Goal: Task Accomplishment & Management: Manage account settings

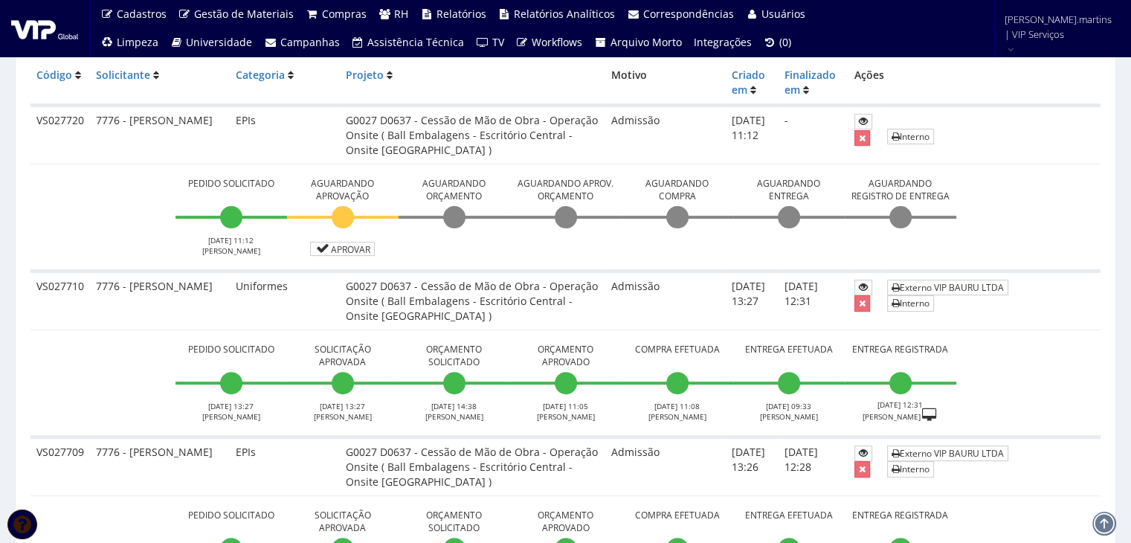
scroll to position [248, 0]
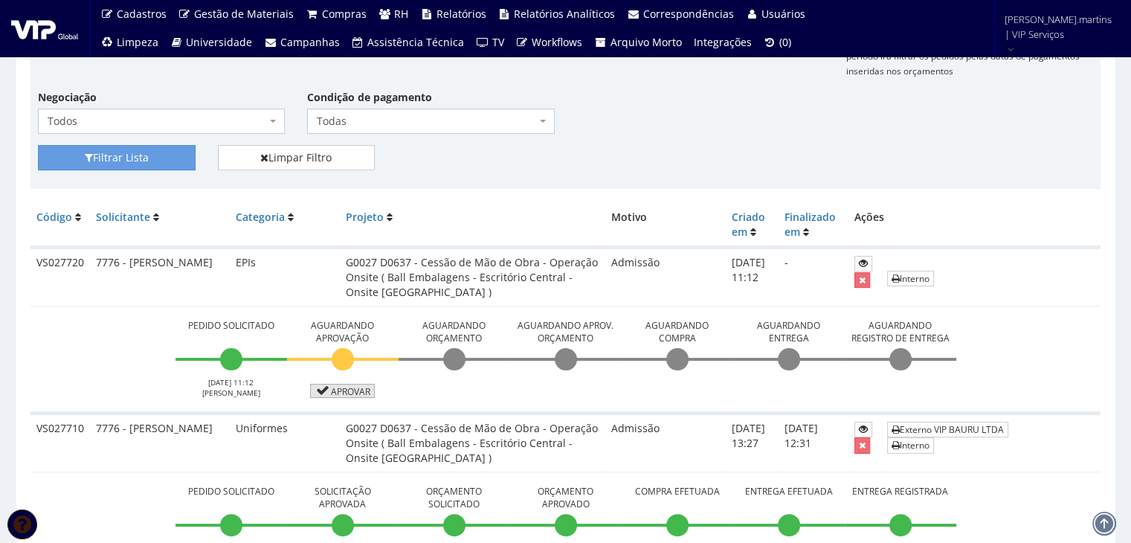
click at [341, 384] on link "Aprovar" at bounding box center [342, 391] width 65 height 14
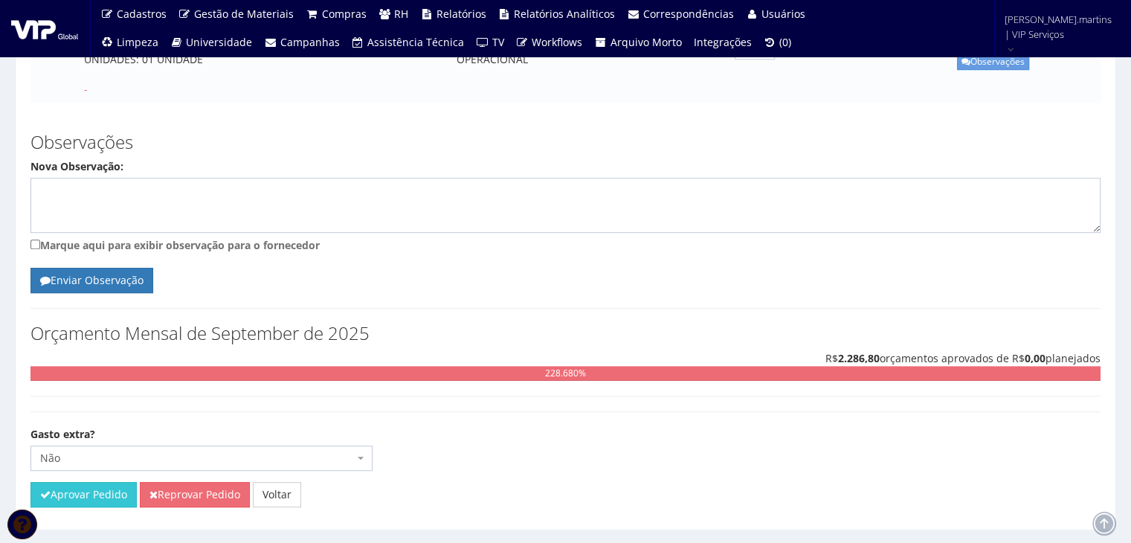
scroll to position [890, 0]
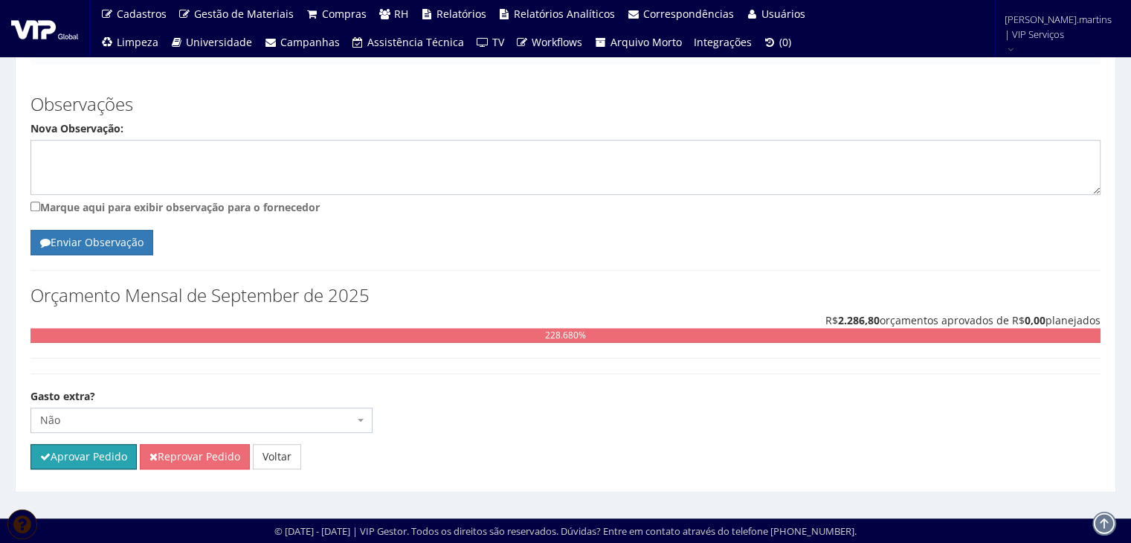
drag, startPoint x: 107, startPoint y: 450, endPoint x: 620, endPoint y: 75, distance: 635.4
click at [107, 450] on button "Aprovar Pedido" at bounding box center [83, 456] width 106 height 25
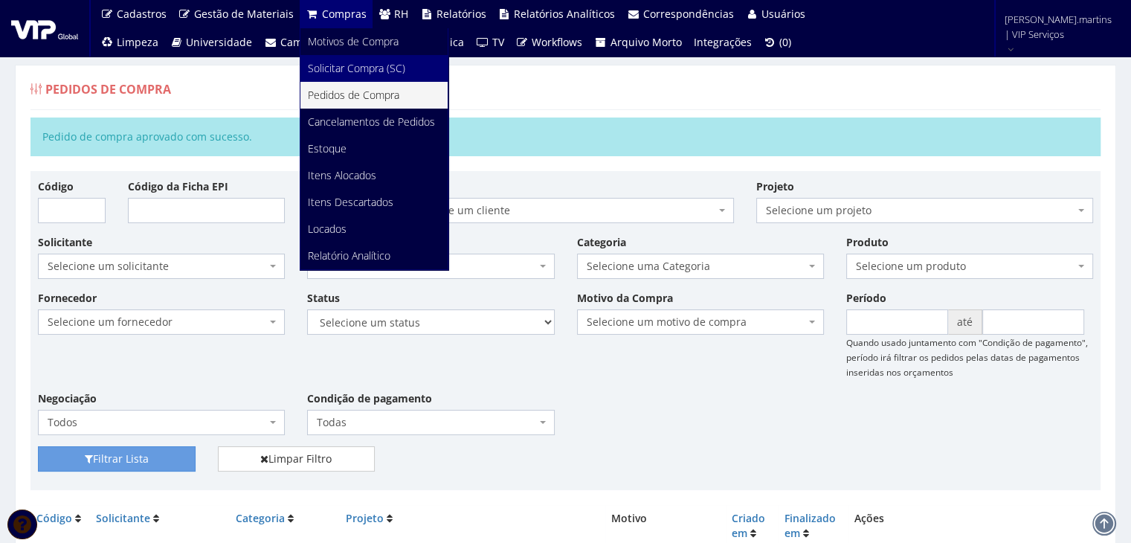
click at [328, 66] on span "Solicitar Compra (SC)" at bounding box center [356, 68] width 97 height 14
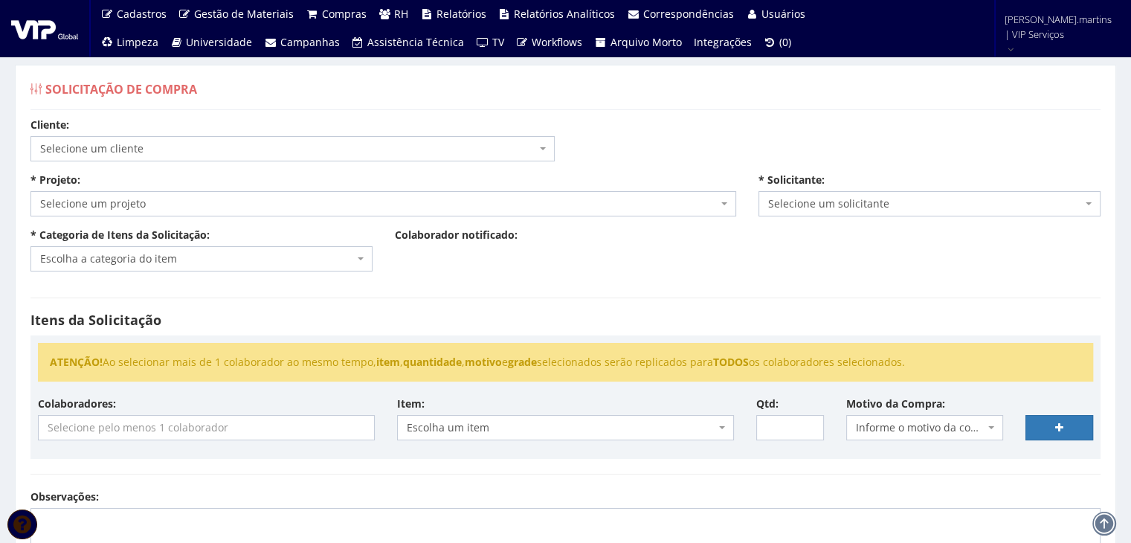
click at [175, 144] on span "Selecione um cliente" at bounding box center [288, 148] width 496 height 15
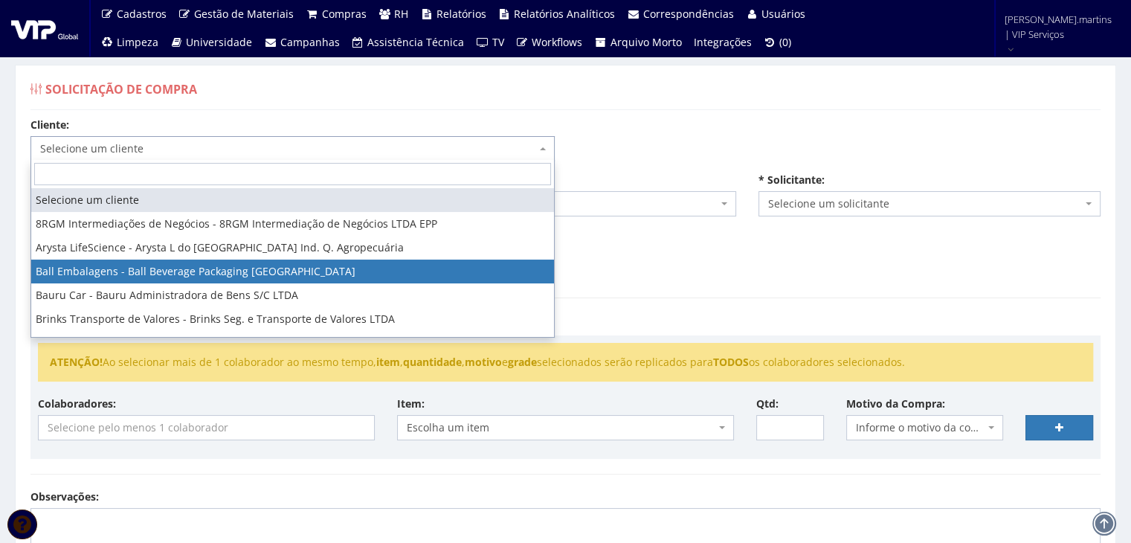
select select "3"
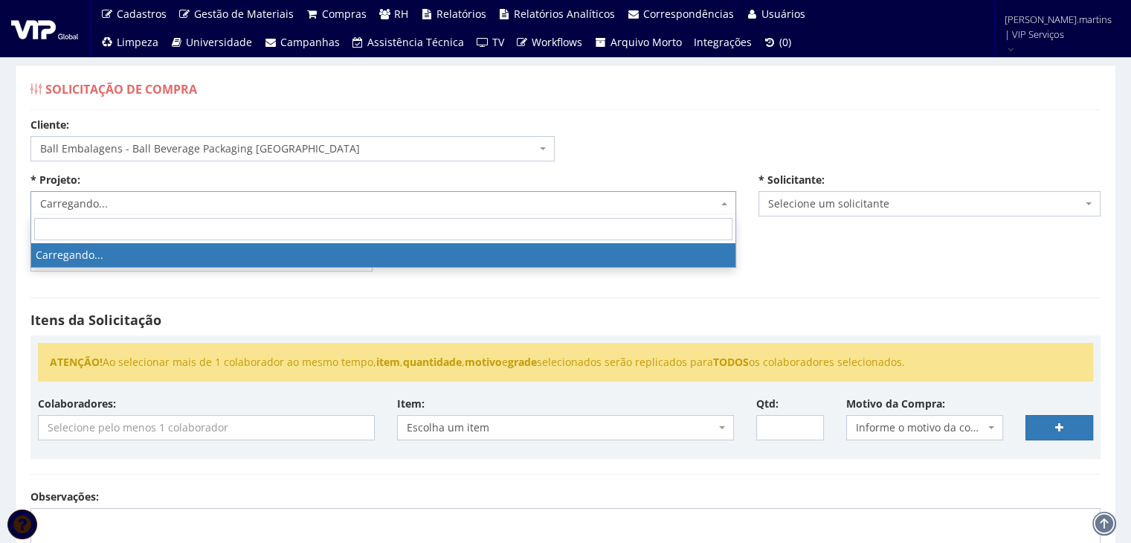
click at [165, 203] on span "Carregando..." at bounding box center [378, 203] width 677 height 15
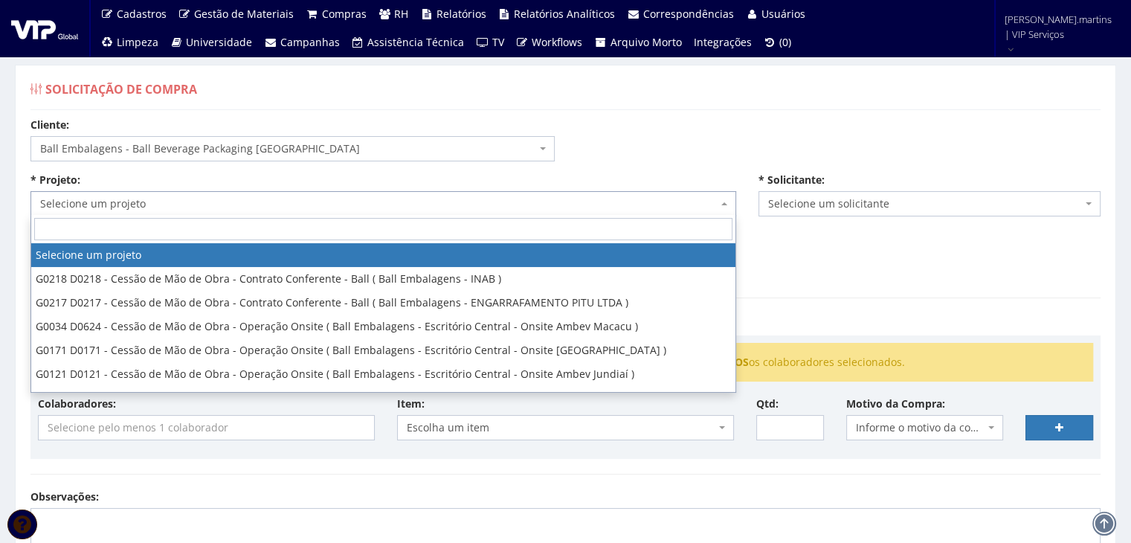
click at [165, 203] on span "Selecione um projeto" at bounding box center [378, 203] width 677 height 15
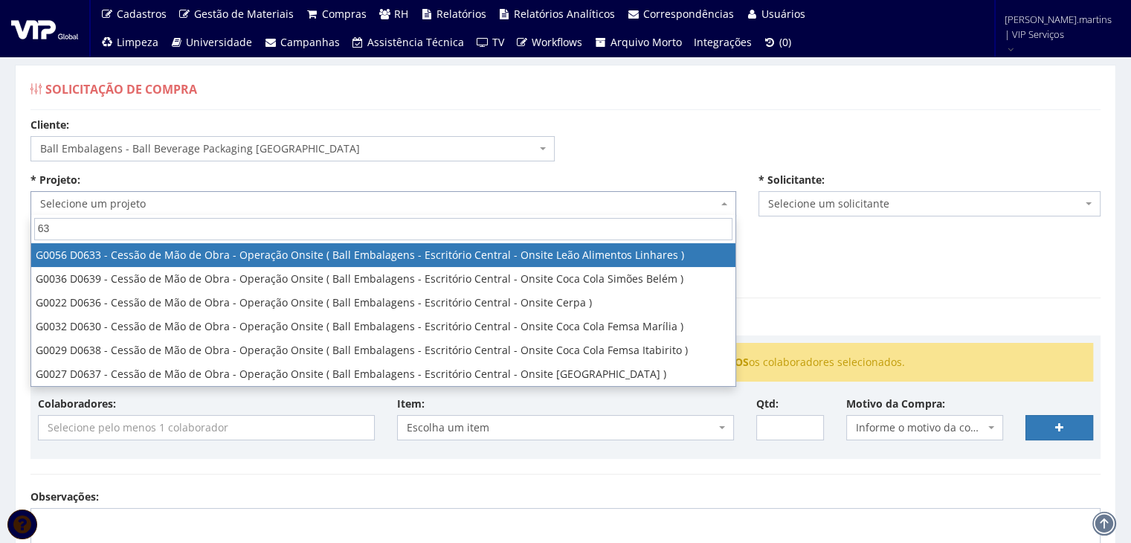
type input "637"
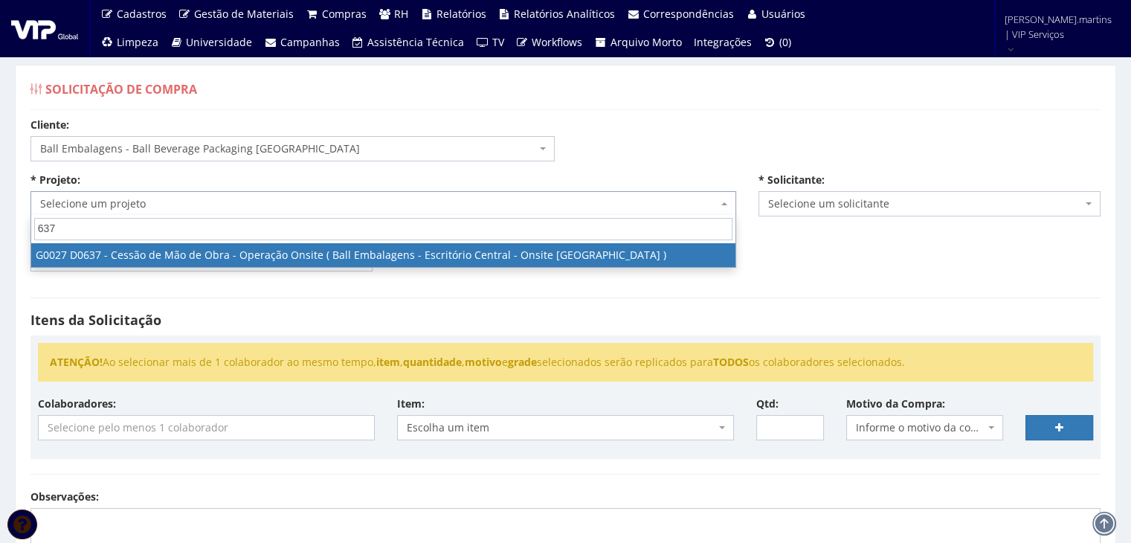
select select "27"
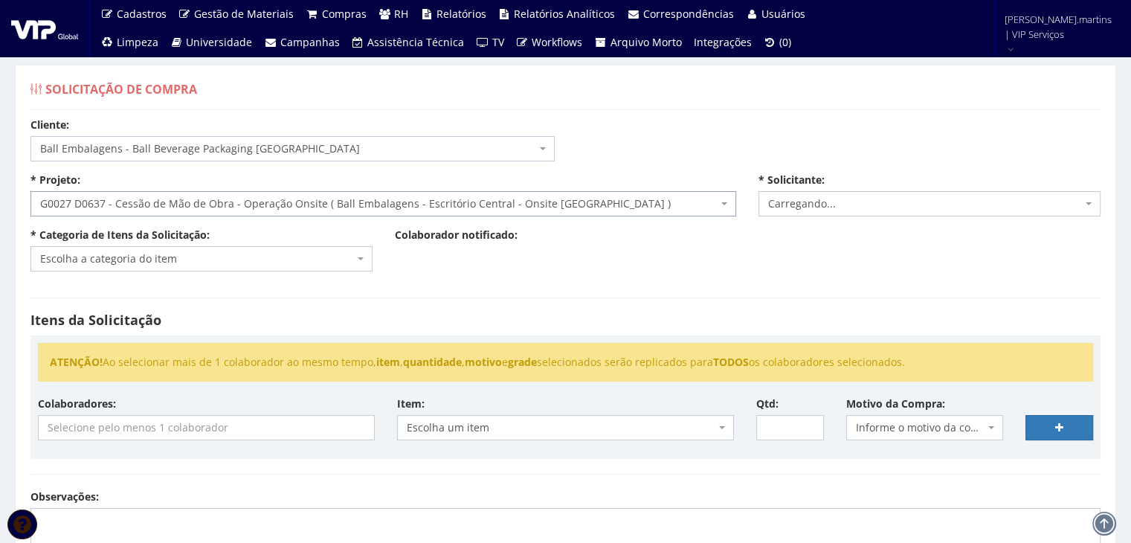
click at [165, 251] on span "Escolha a categoria do item" at bounding box center [197, 258] width 314 height 15
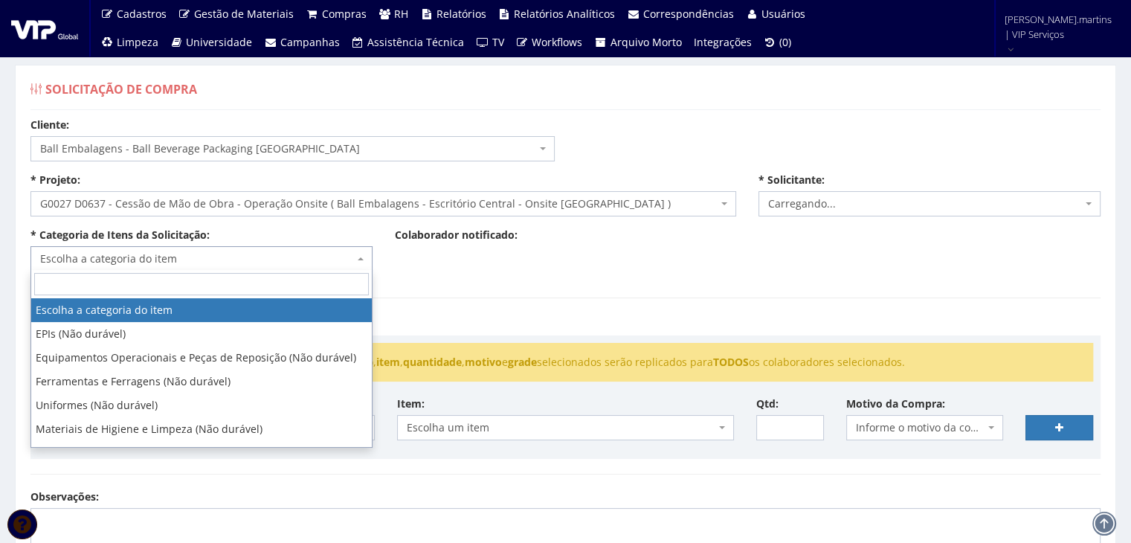
select select "2471"
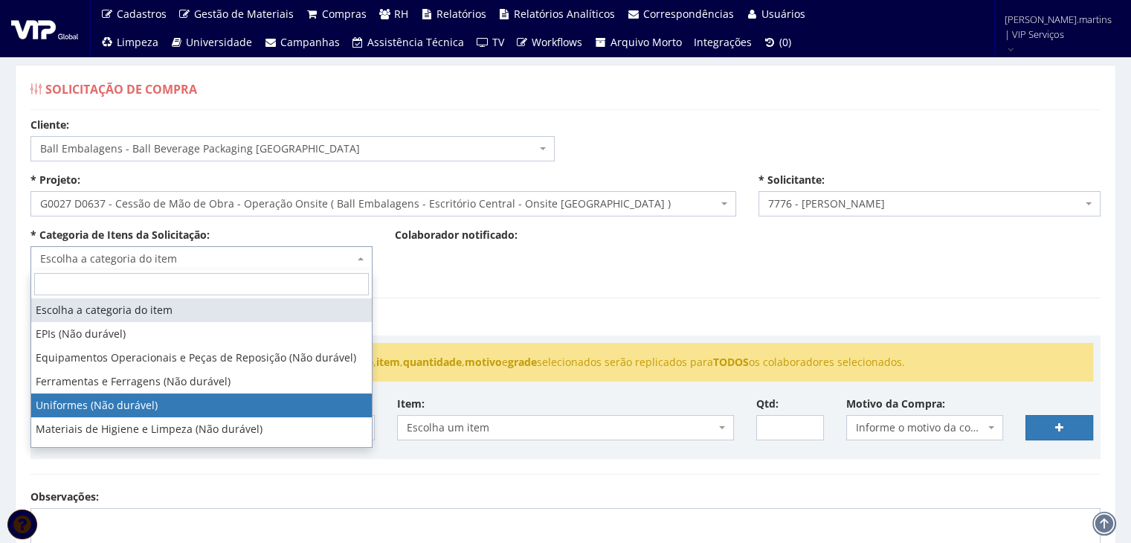
select select "4"
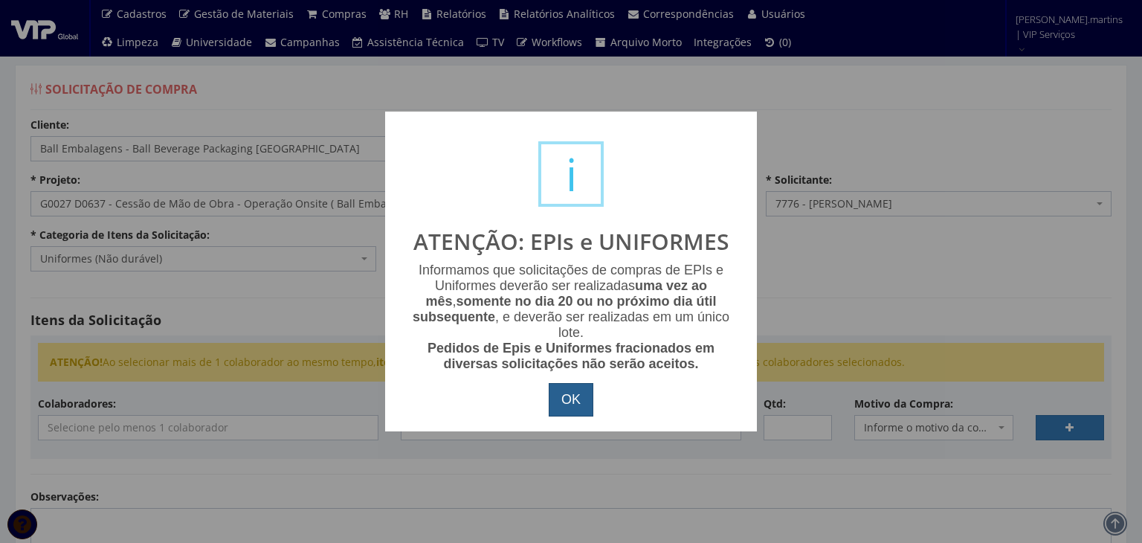
click at [568, 390] on button "OK" at bounding box center [571, 400] width 45 height 34
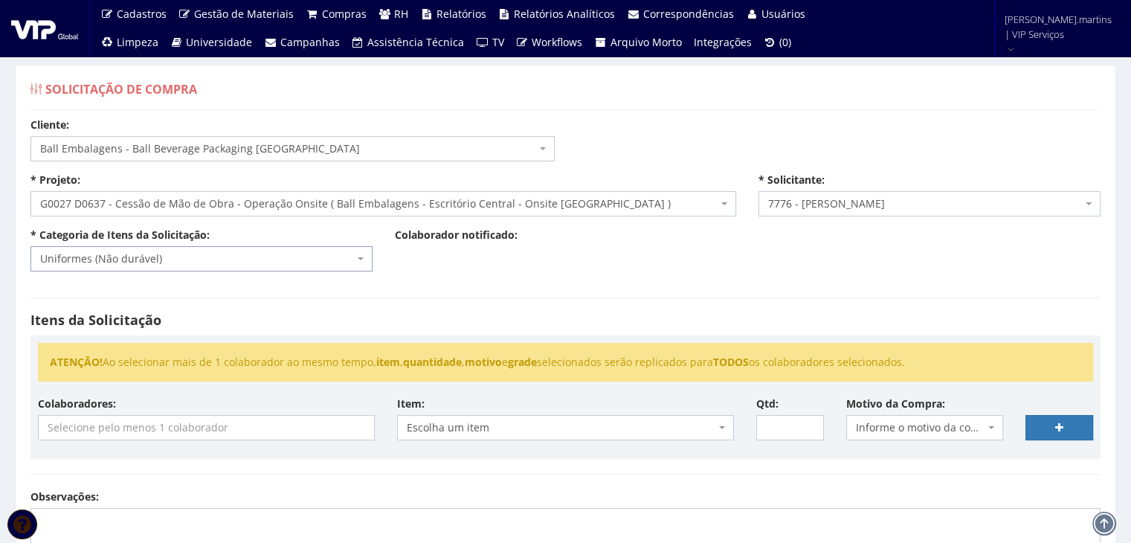
click at [255, 423] on input "search" at bounding box center [206, 428] width 335 height 24
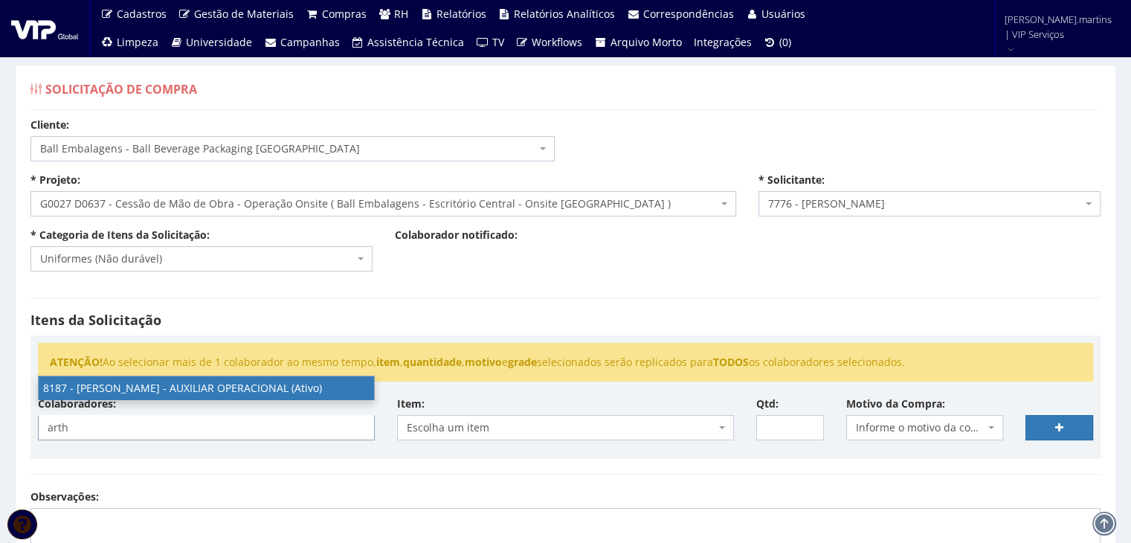
type input "arth"
select select "4101"
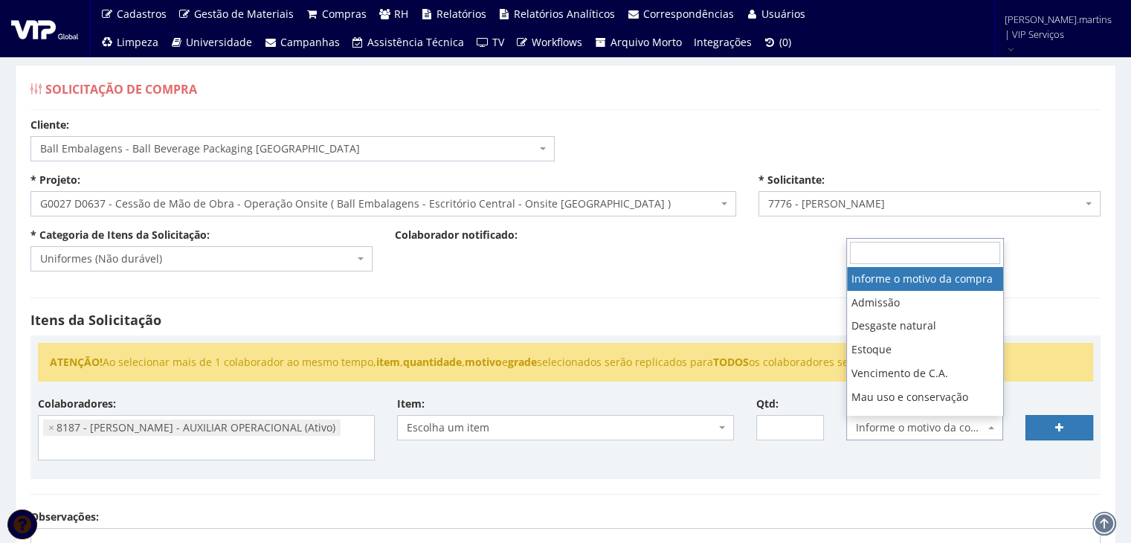
click at [928, 435] on span "Informe o motivo da compra" at bounding box center [925, 427] width 158 height 25
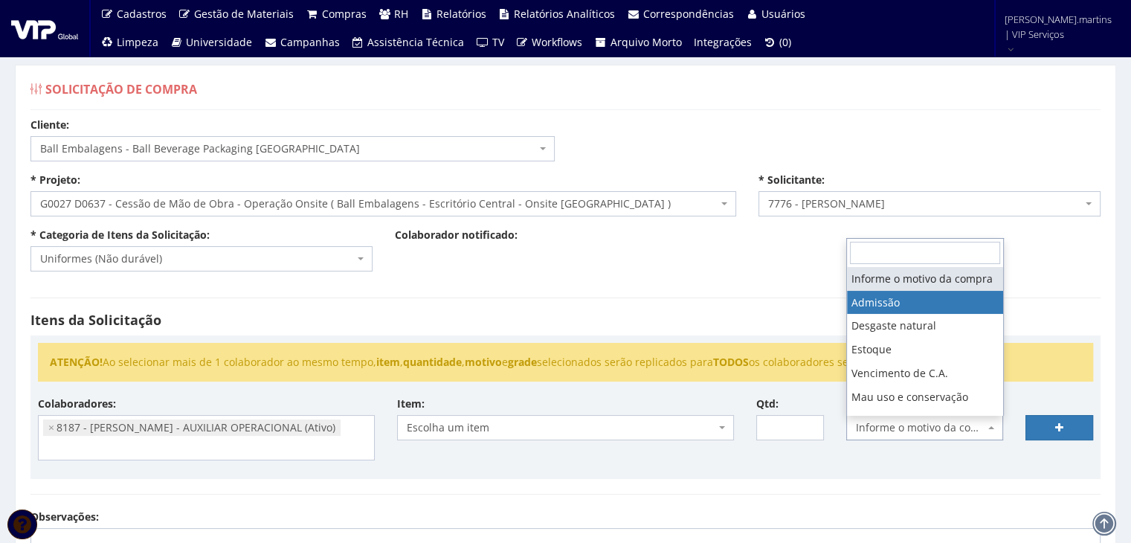
select select "1"
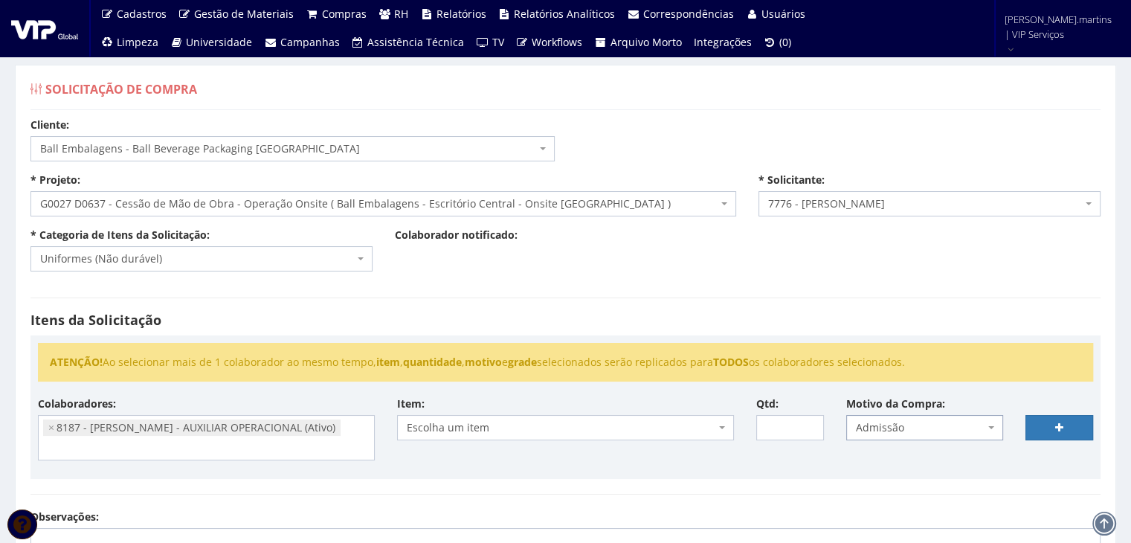
click at [731, 426] on span "Escolha um item" at bounding box center [565, 427] width 337 height 25
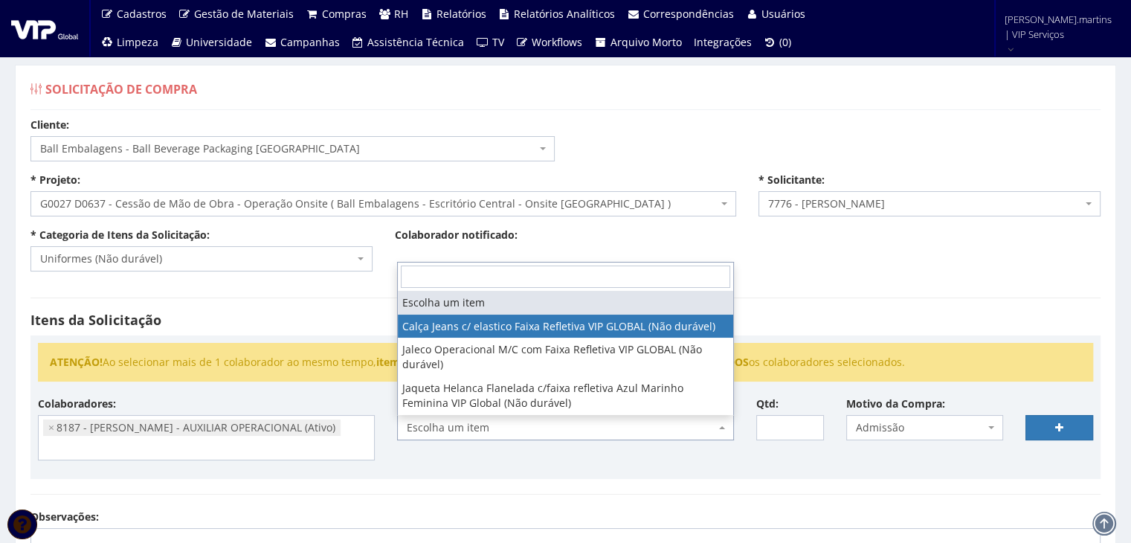
select select "2326"
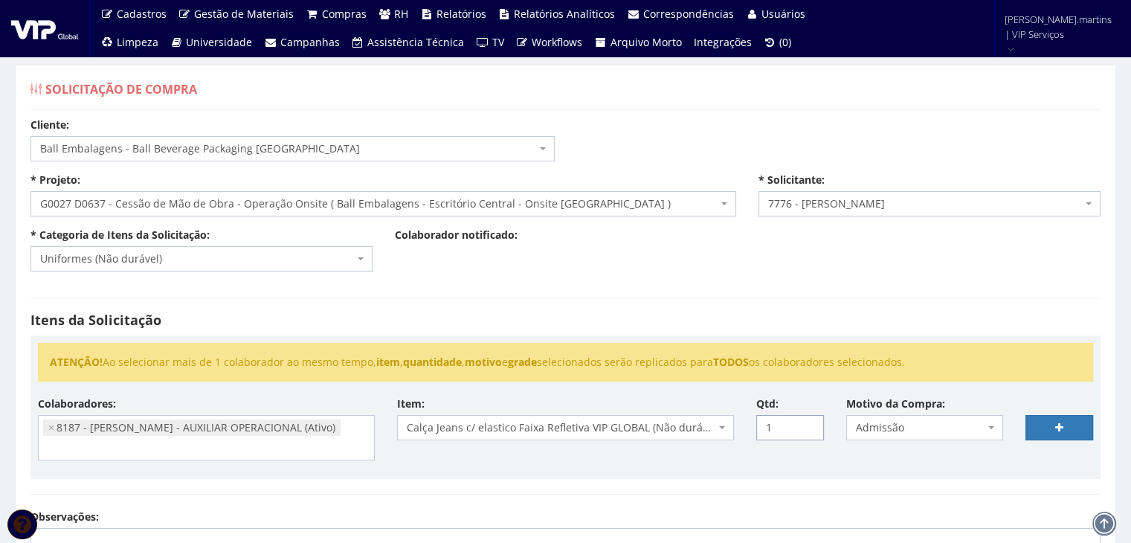
click at [802, 424] on input "1" at bounding box center [790, 427] width 68 height 25
type input "2"
click at [807, 420] on input "2" at bounding box center [790, 427] width 68 height 25
click at [1039, 425] on link at bounding box center [1059, 427] width 68 height 25
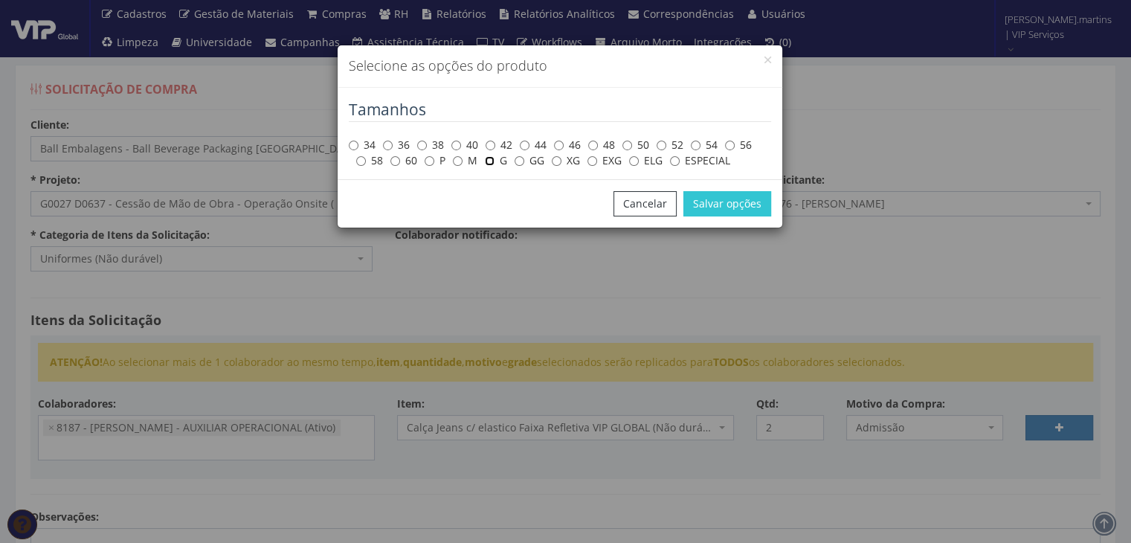
click at [494, 161] on input "G" at bounding box center [490, 161] width 10 height 10
radio input "true"
click at [707, 207] on button "Salvar opções" at bounding box center [727, 203] width 88 height 25
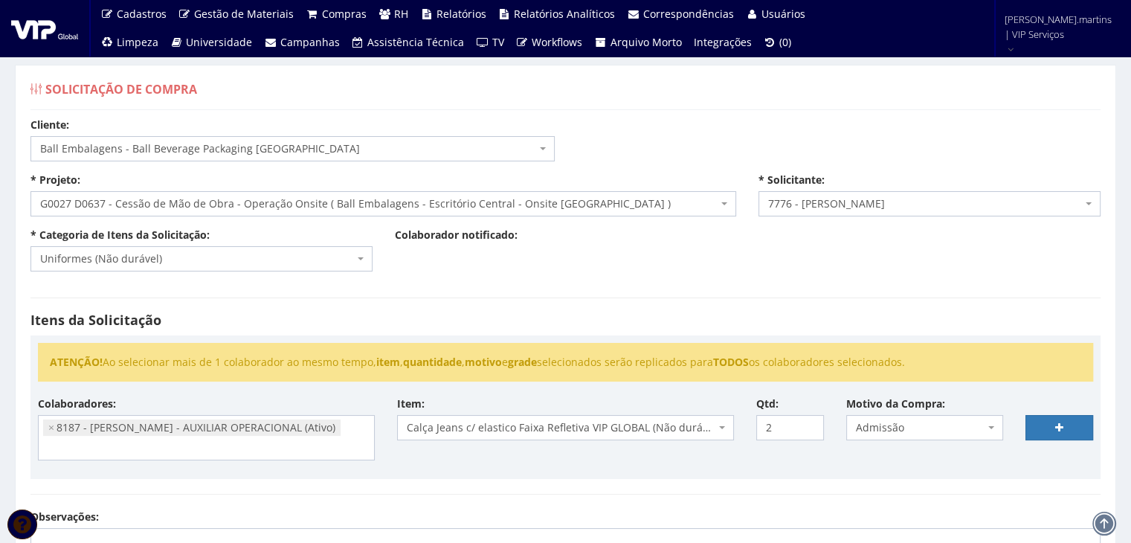
select select
type input "0"
select select
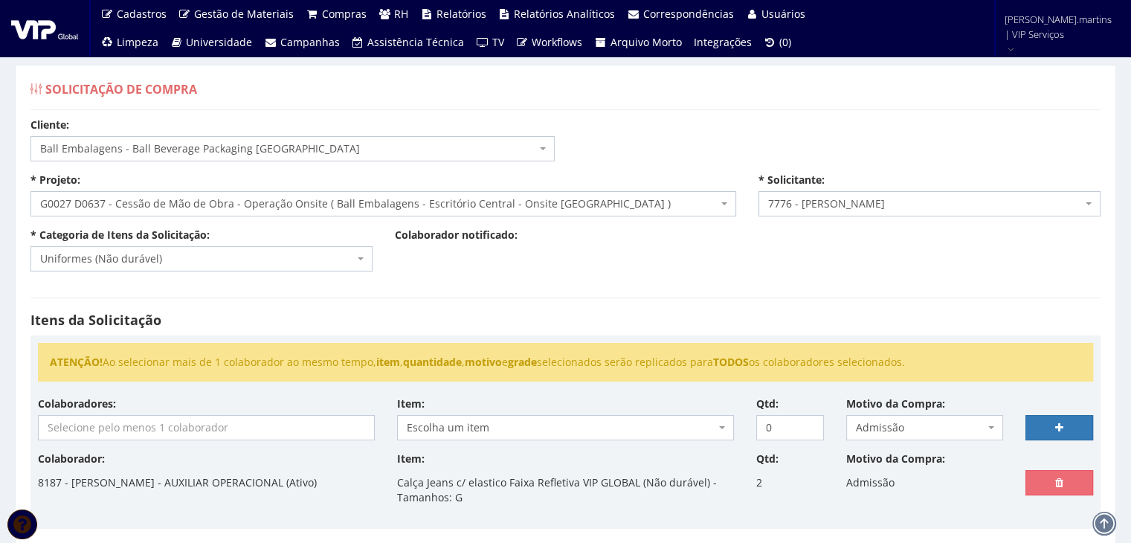
click at [226, 411] on div "Colaboradores: 8187 - ARTHUR ANDRADE RODRIGUES DE LIRA - AUXILIAR OPERACIONAL (…" at bounding box center [206, 418] width 359 height 44
click at [231, 419] on input "search" at bounding box center [206, 428] width 335 height 24
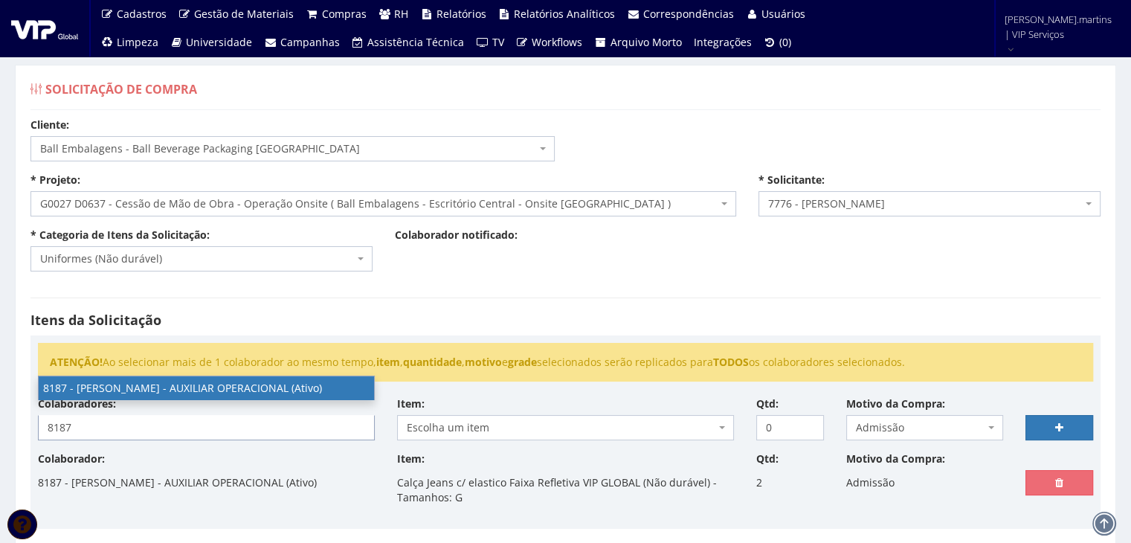
type input "8187"
select select "4101"
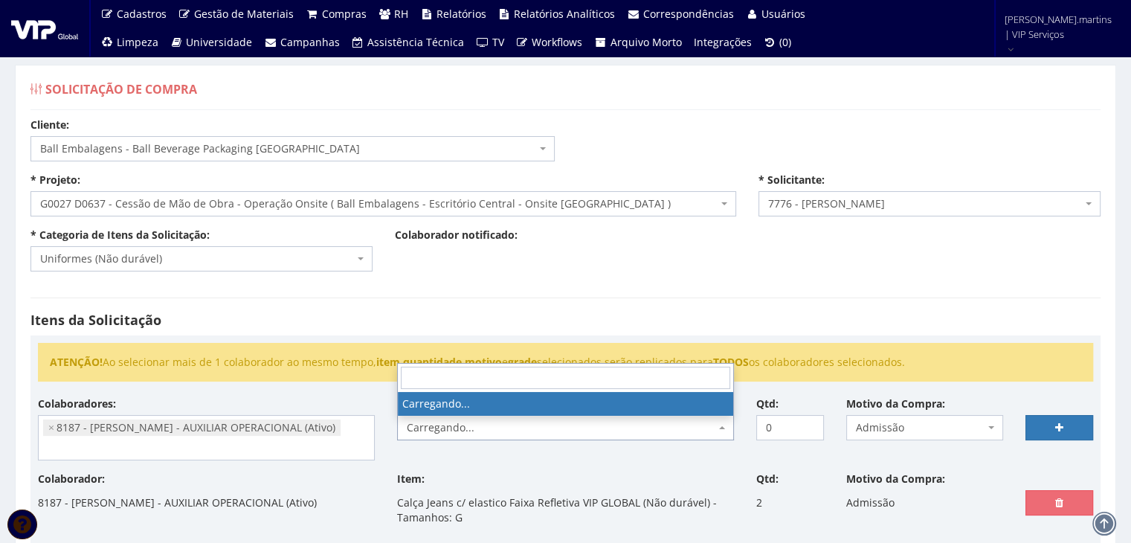
click at [528, 430] on span "Carregando..." at bounding box center [561, 427] width 309 height 15
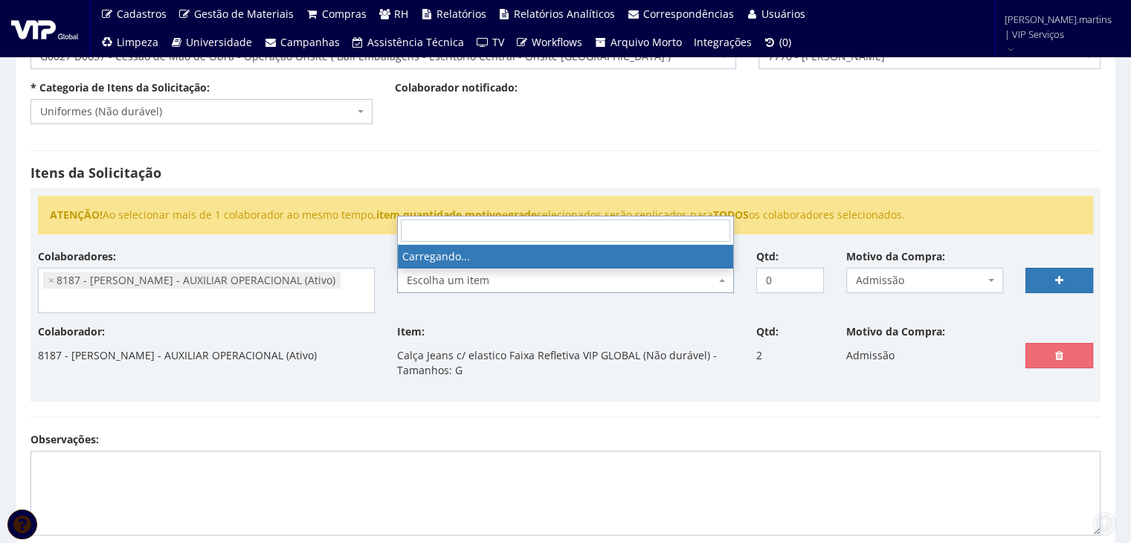
scroll to position [149, 0]
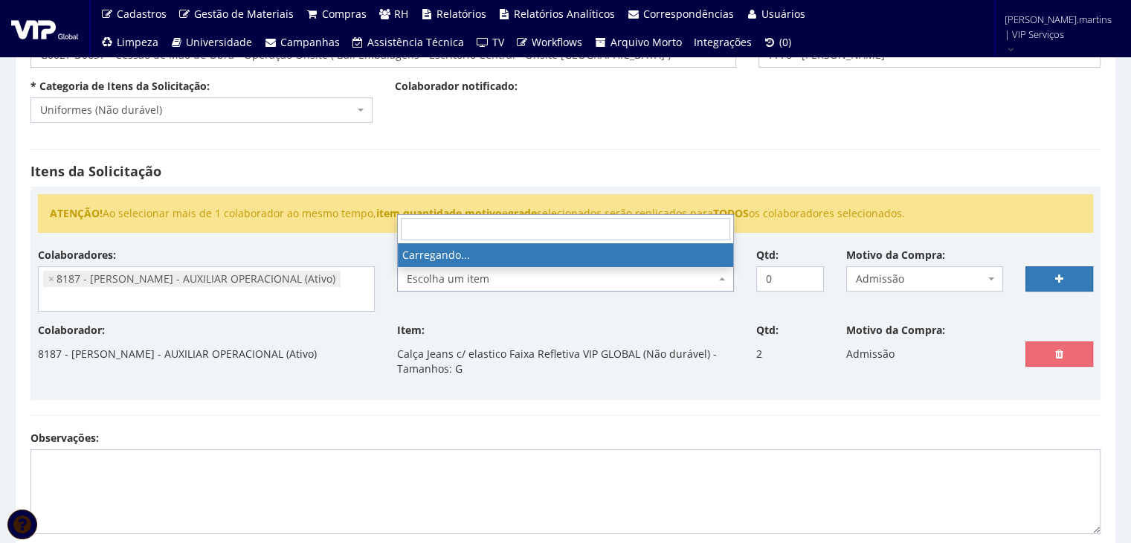
click at [491, 278] on span "Escolha um item" at bounding box center [561, 278] width 309 height 15
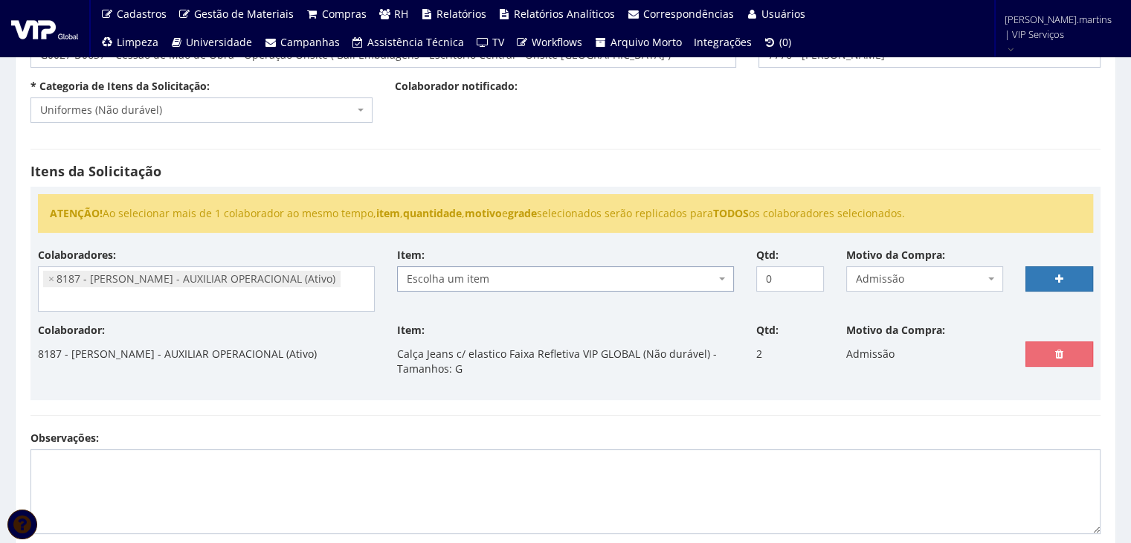
click at [491, 277] on span "Escolha um item" at bounding box center [561, 278] width 309 height 15
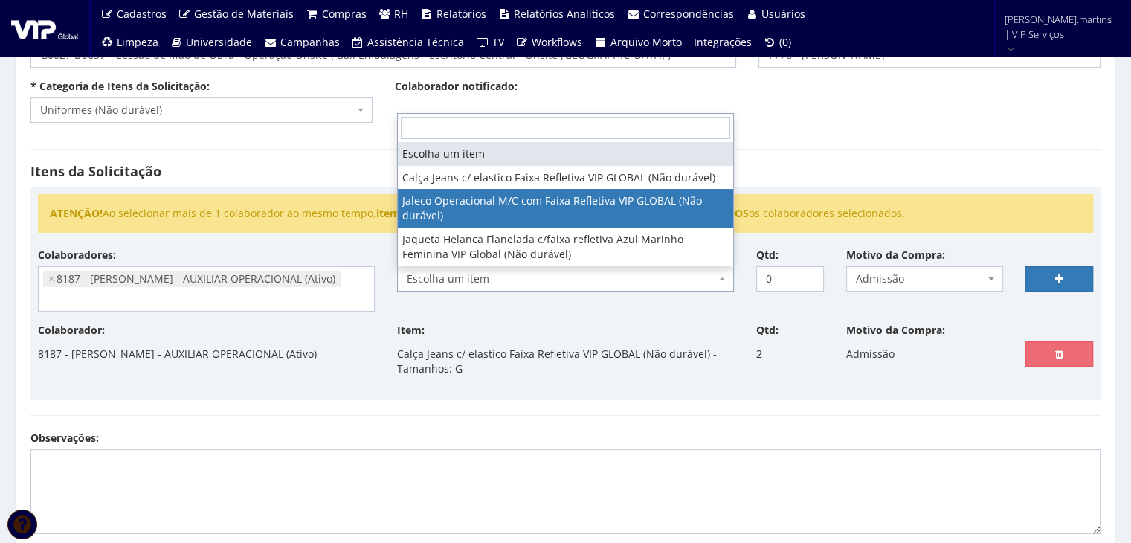
select select "2376"
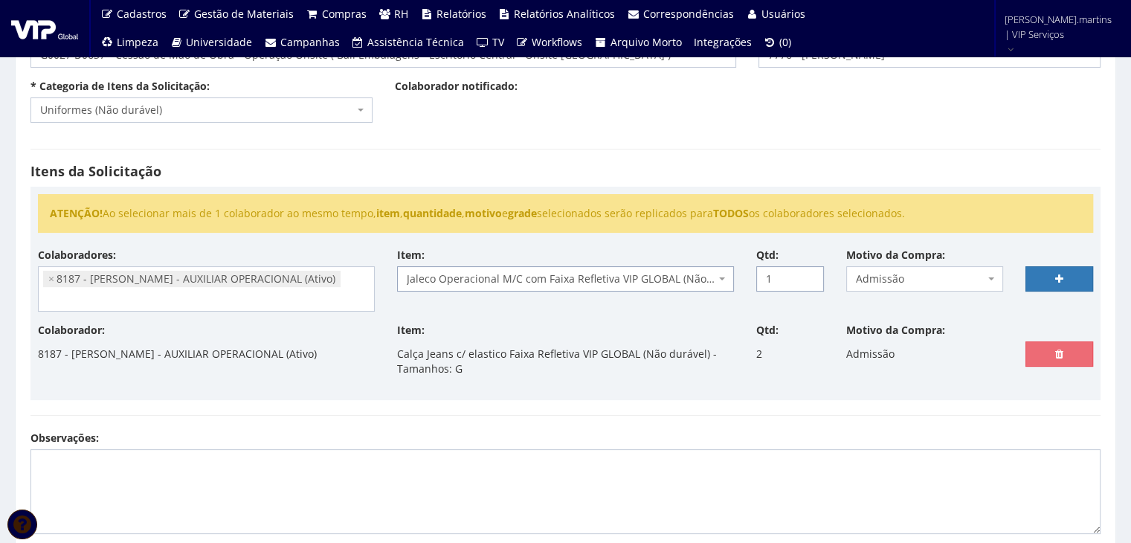
click at [805, 271] on input "1" at bounding box center [790, 278] width 68 height 25
type input "2"
click at [805, 271] on input "2" at bounding box center [790, 278] width 68 height 25
click at [1045, 274] on link at bounding box center [1059, 278] width 68 height 25
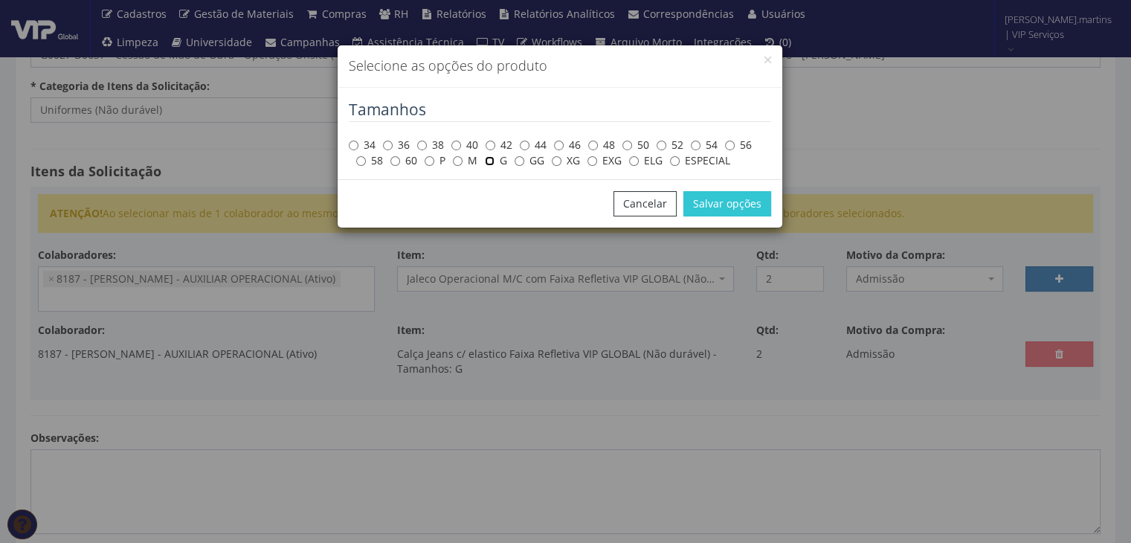
click at [491, 159] on input "G" at bounding box center [490, 161] width 10 height 10
radio input "true"
click at [721, 202] on button "Salvar opções" at bounding box center [727, 203] width 88 height 25
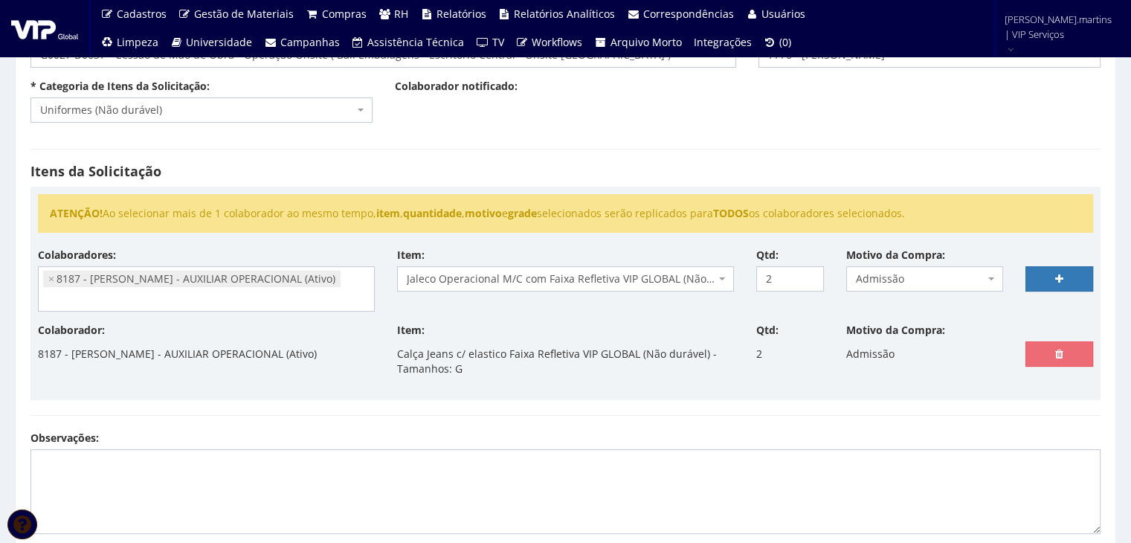
select select
type input "0"
select select
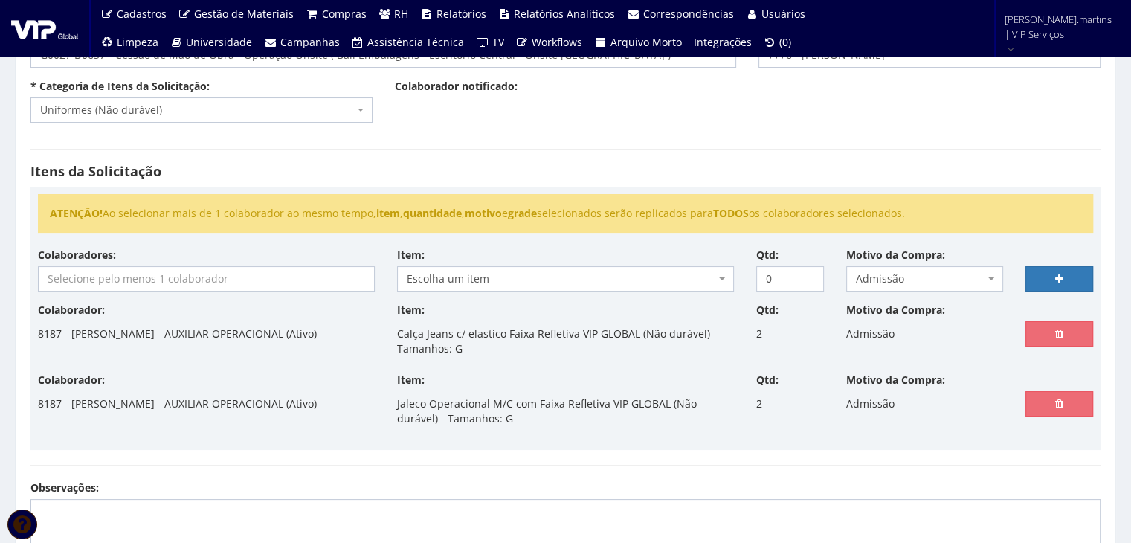
click at [153, 277] on input "search" at bounding box center [206, 279] width 335 height 24
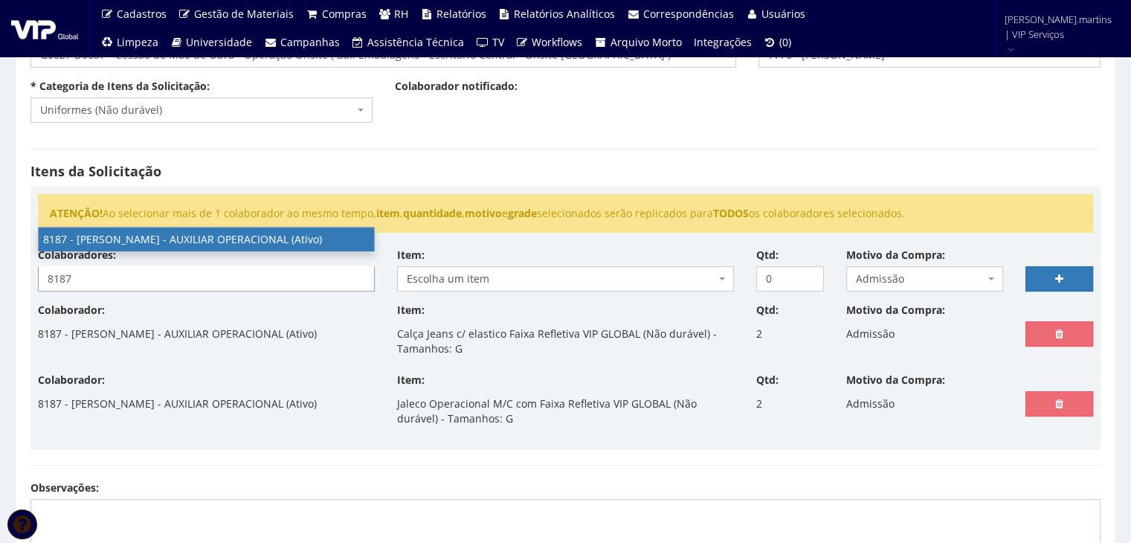
type input "8187"
select select "4101"
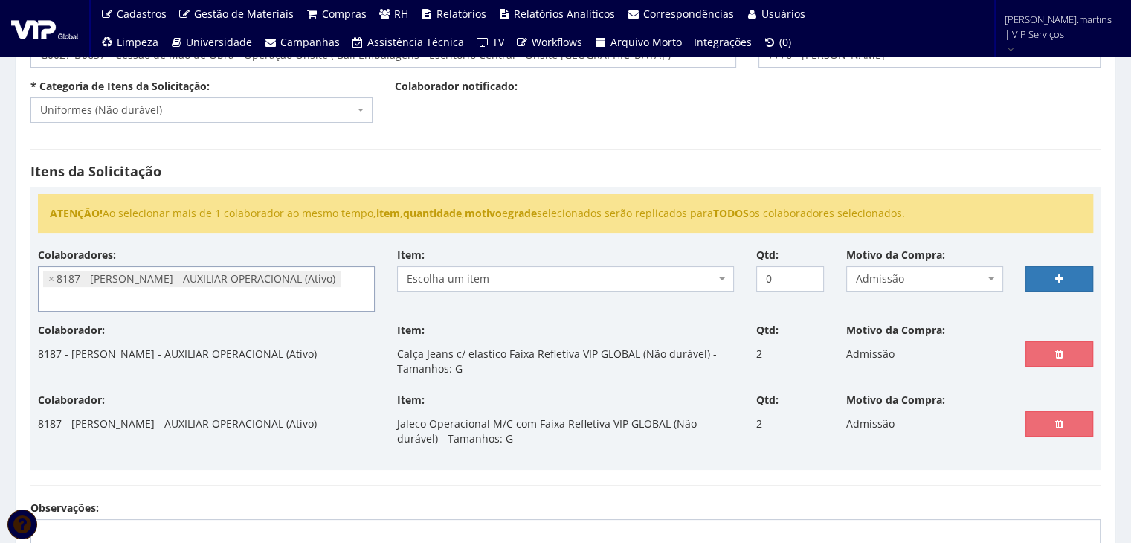
click at [427, 275] on span "Escolha um item" at bounding box center [561, 278] width 309 height 15
select select "2844"
type input "1"
click at [809, 274] on input "1" at bounding box center [790, 278] width 68 height 25
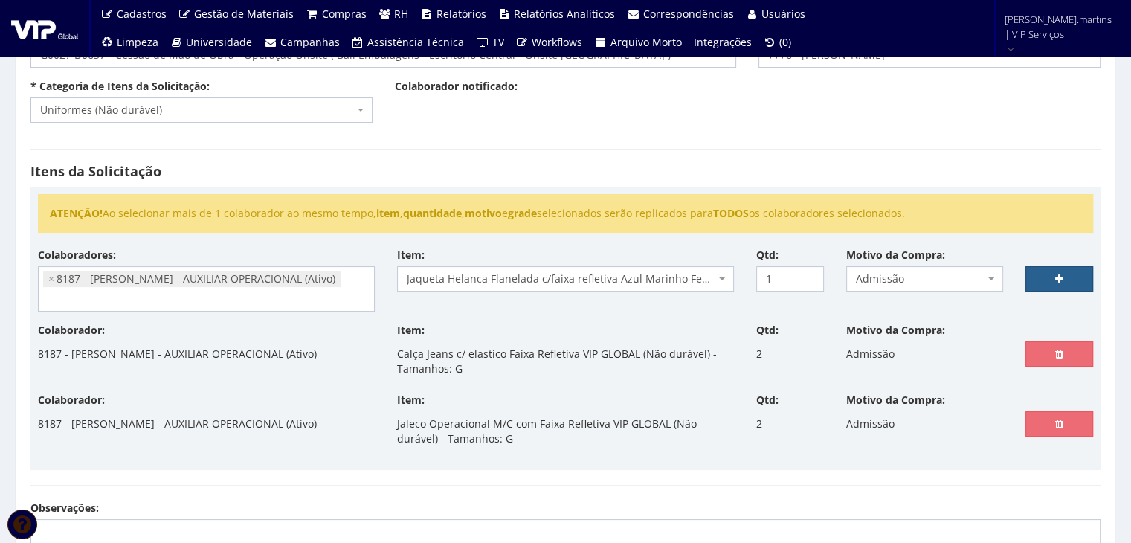
click at [1052, 268] on link at bounding box center [1059, 278] width 68 height 25
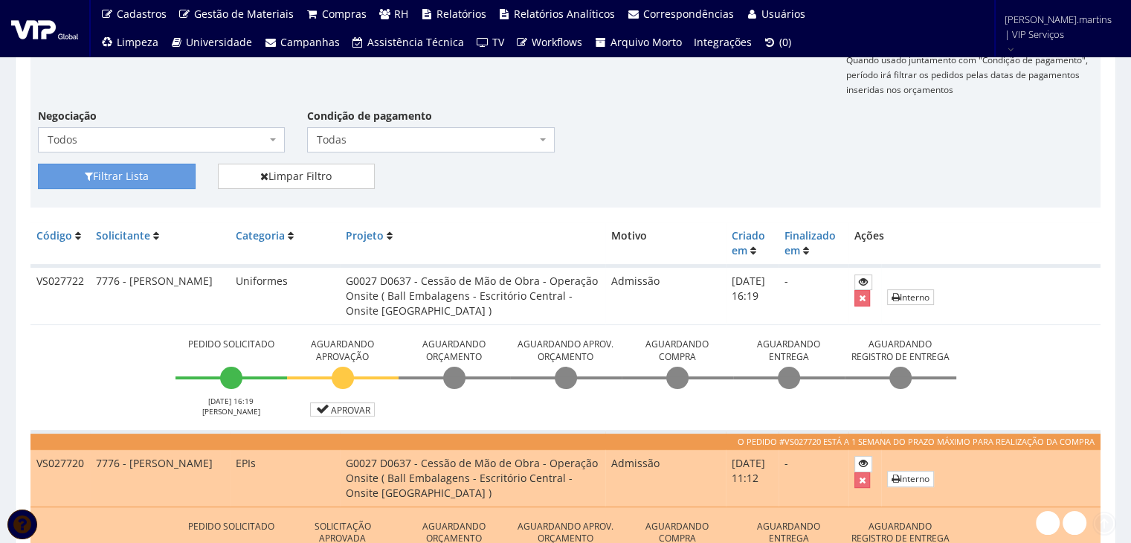
scroll to position [396, 0]
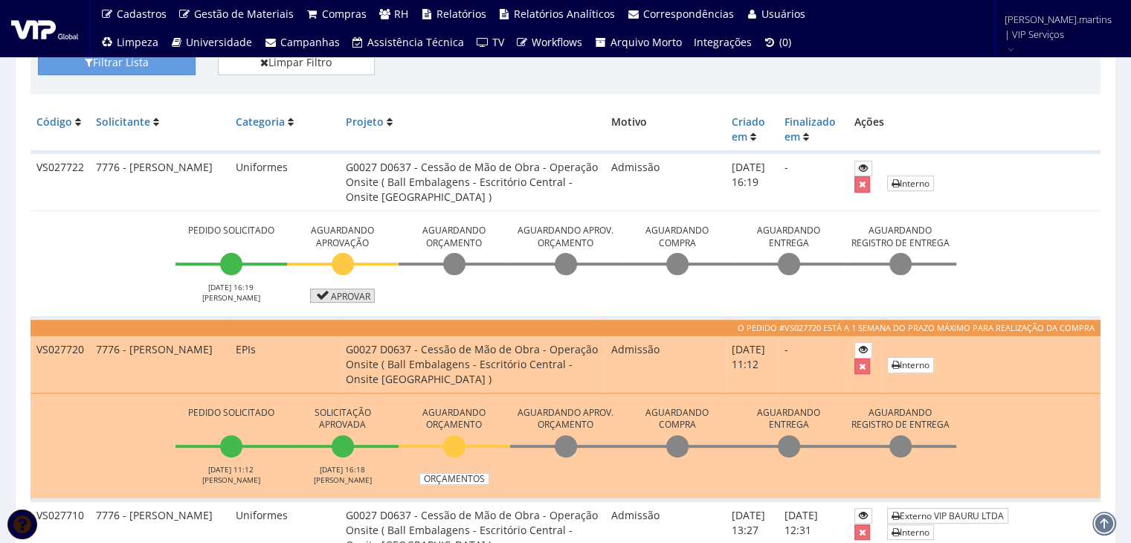
click at [329, 294] on icon at bounding box center [323, 295] width 17 height 10
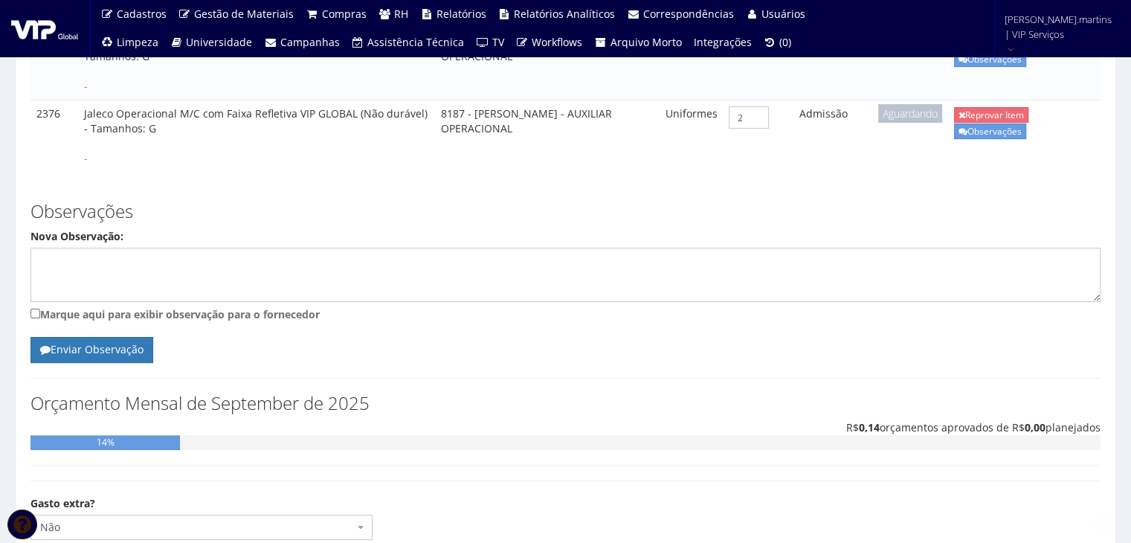
scroll to position [443, 0]
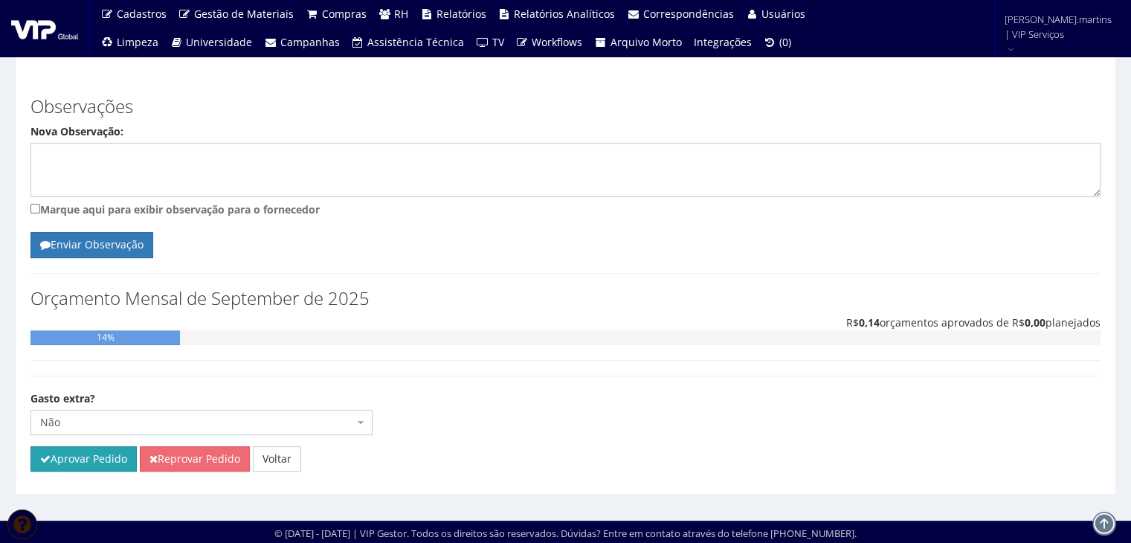
click at [92, 451] on button "Aprovar Pedido" at bounding box center [83, 458] width 106 height 25
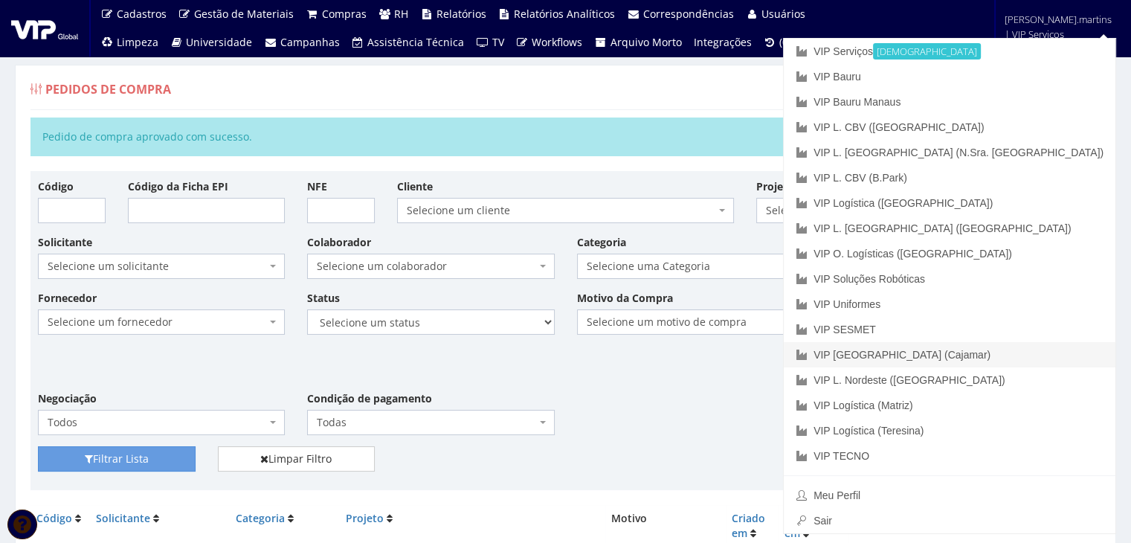
click at [1043, 355] on link "VIP [GEOGRAPHIC_DATA] (Cajamar)" at bounding box center [950, 354] width 332 height 25
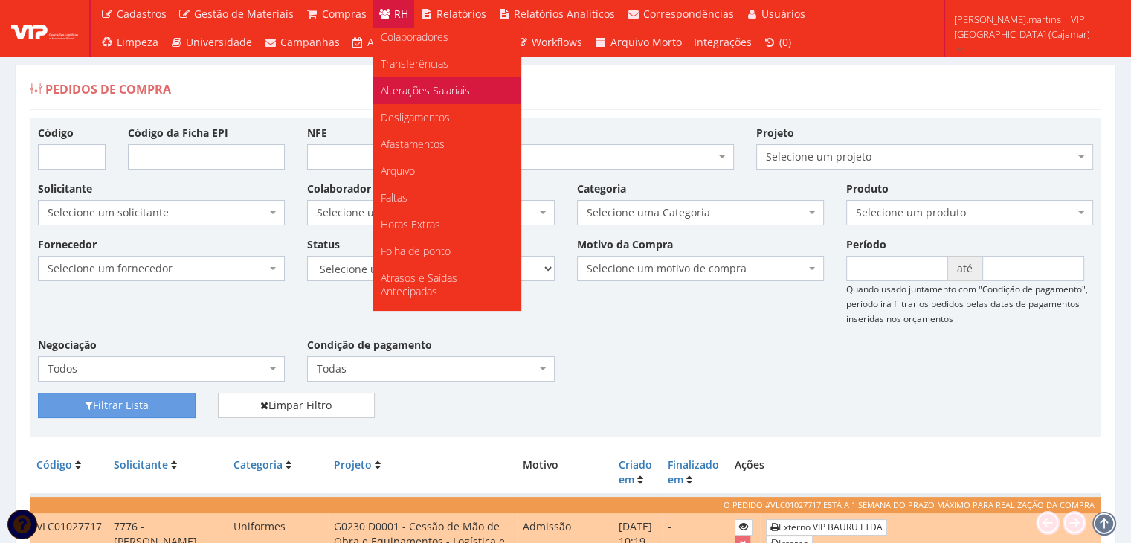
scroll to position [186, 0]
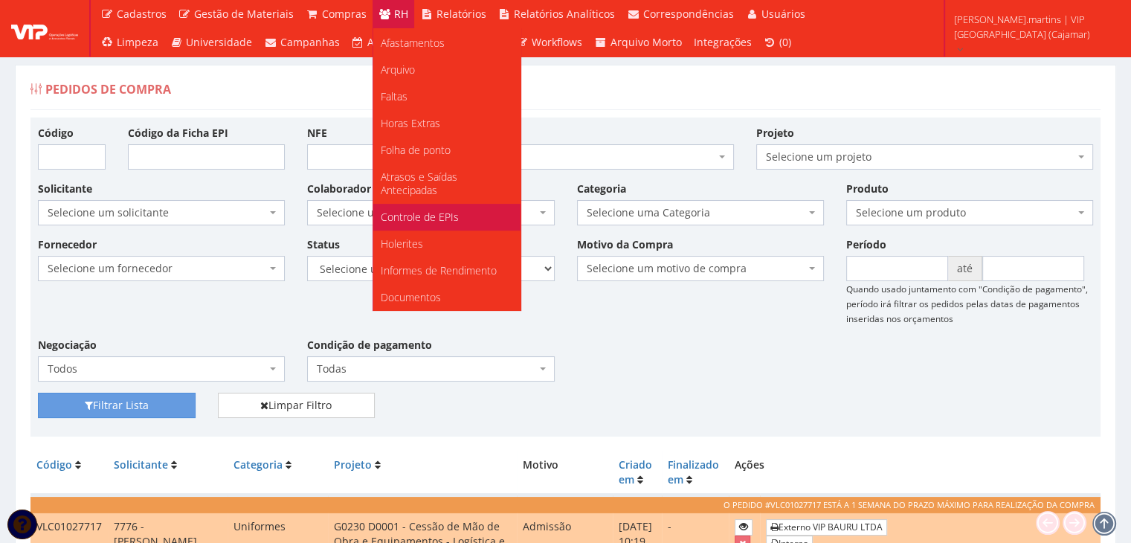
click at [452, 212] on link "Controle de EPIs" at bounding box center [446, 217] width 147 height 27
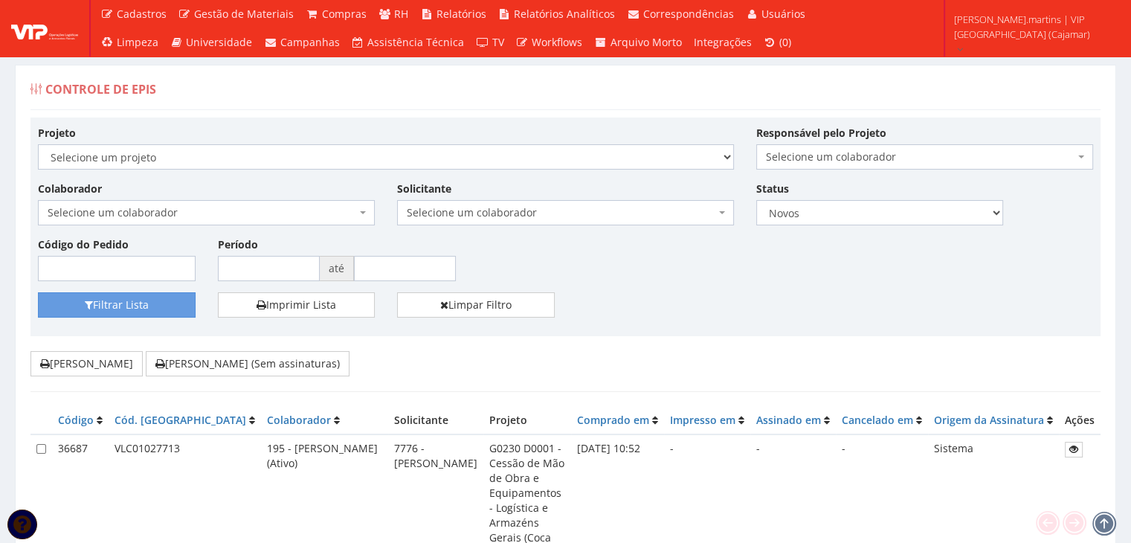
click at [303, 212] on span "Selecione um colaborador" at bounding box center [202, 212] width 309 height 15
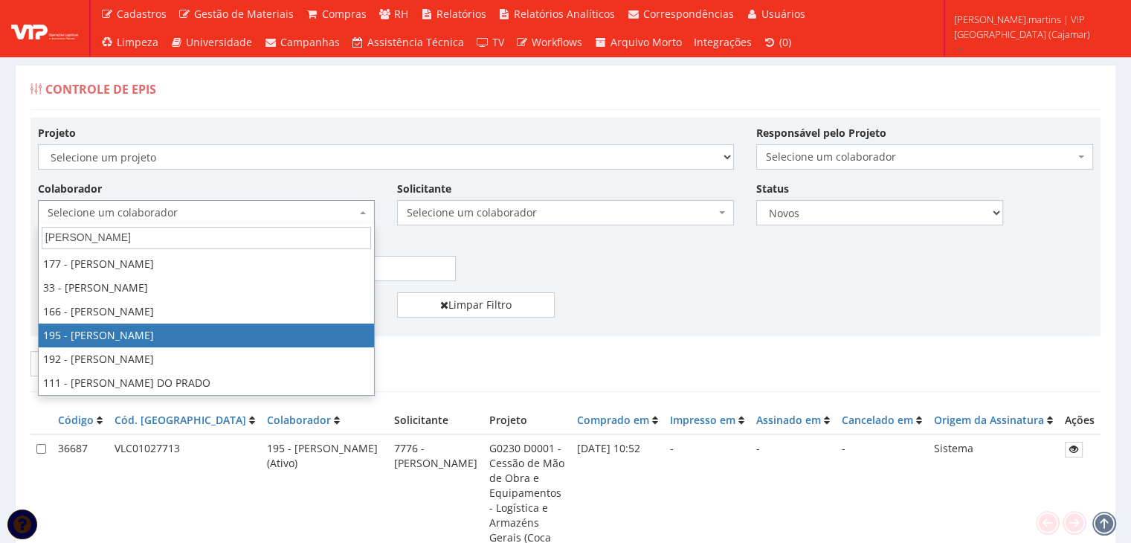
type input "[PERSON_NAME]"
select select "4099"
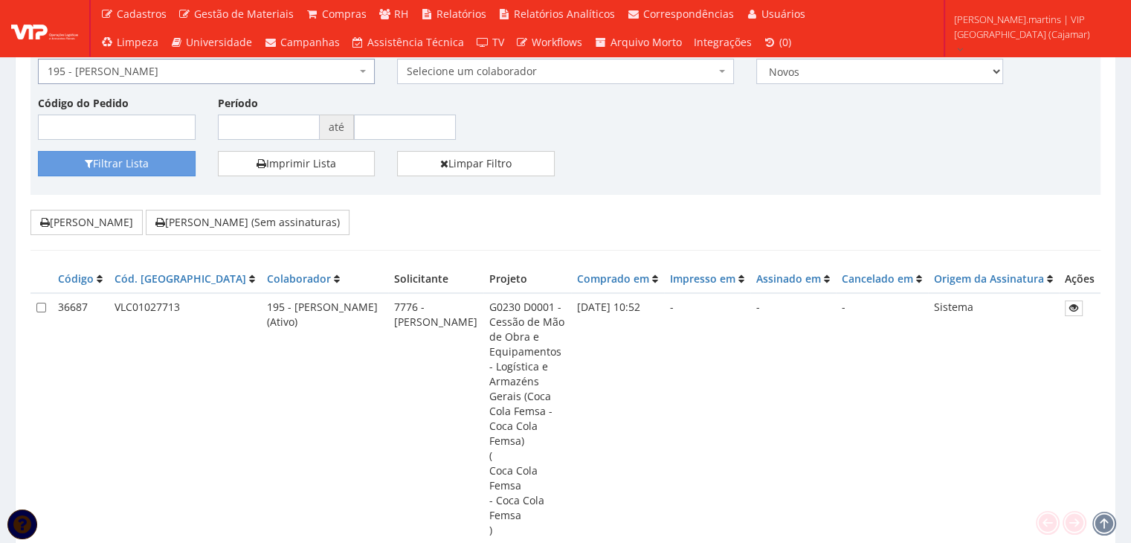
scroll to position [198, 0]
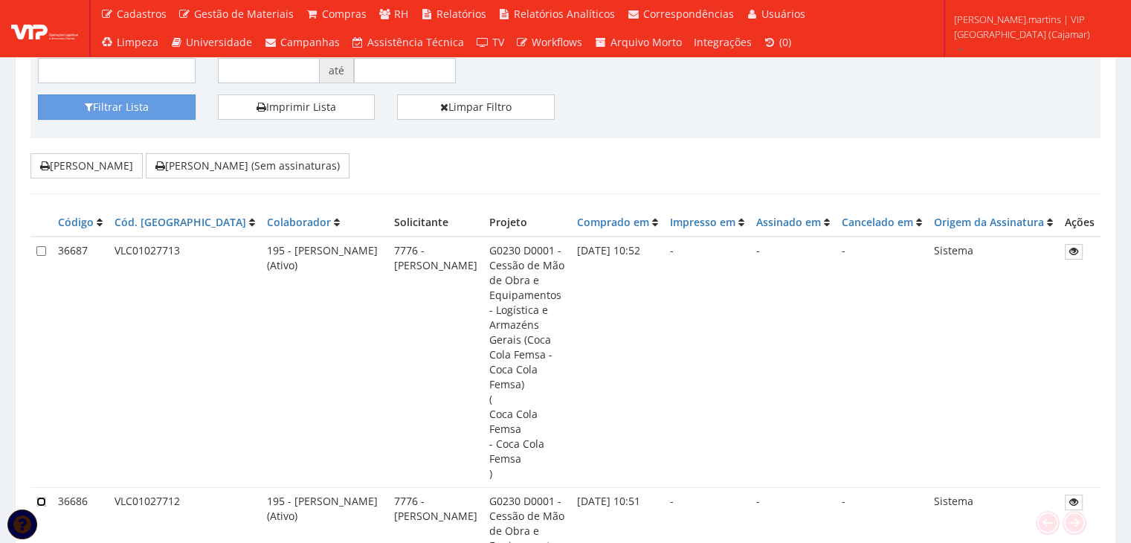
click at [39, 497] on input "checkbox" at bounding box center [41, 502] width 10 height 10
checkbox input "true"
click at [39, 246] on input "checkbox" at bounding box center [41, 251] width 10 height 10
checkbox input "true"
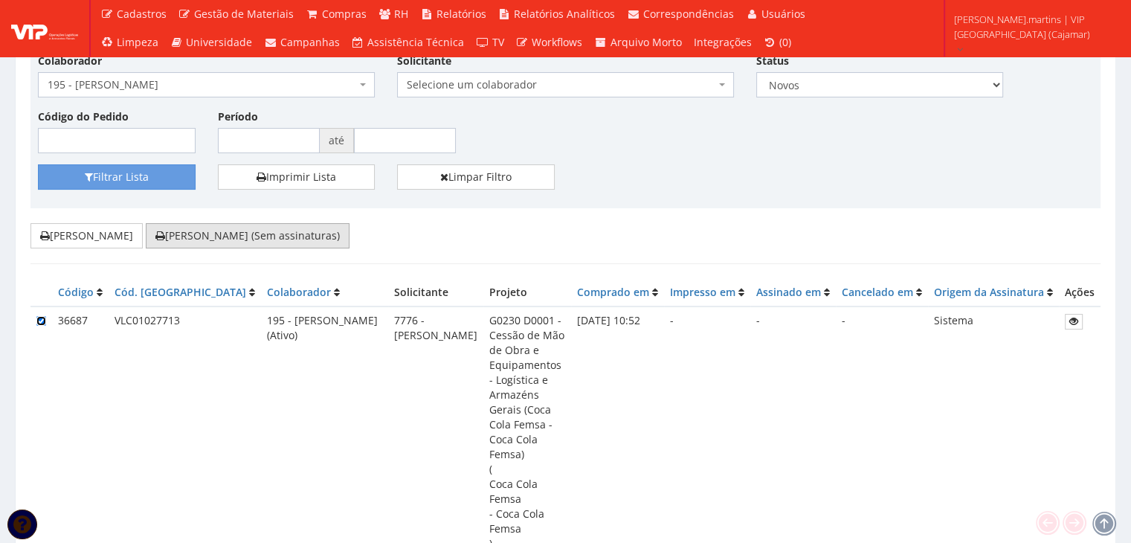
scroll to position [0, 0]
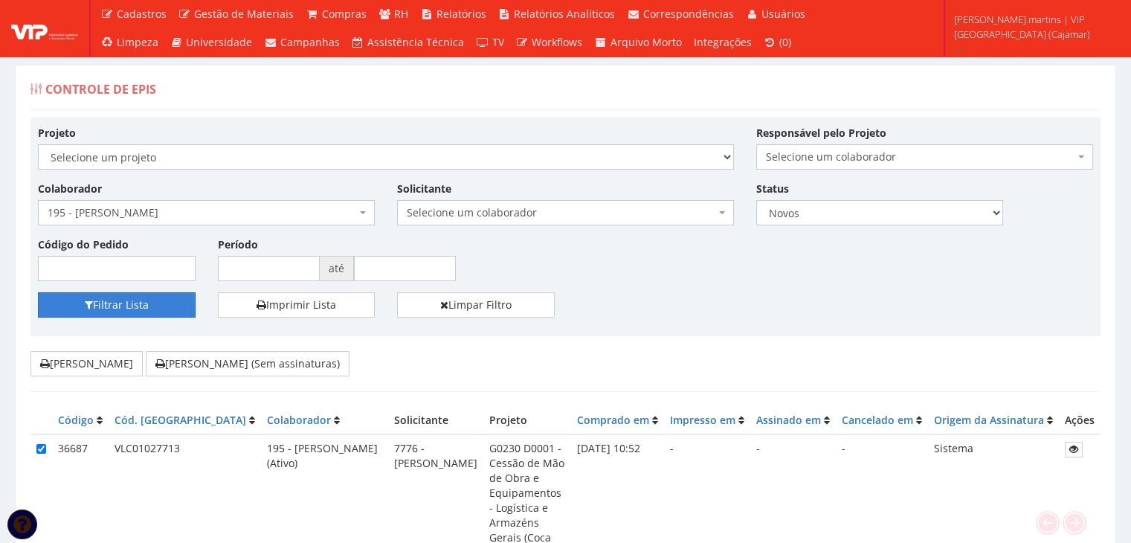
click at [161, 306] on button "Filtrar Lista" at bounding box center [117, 304] width 158 height 25
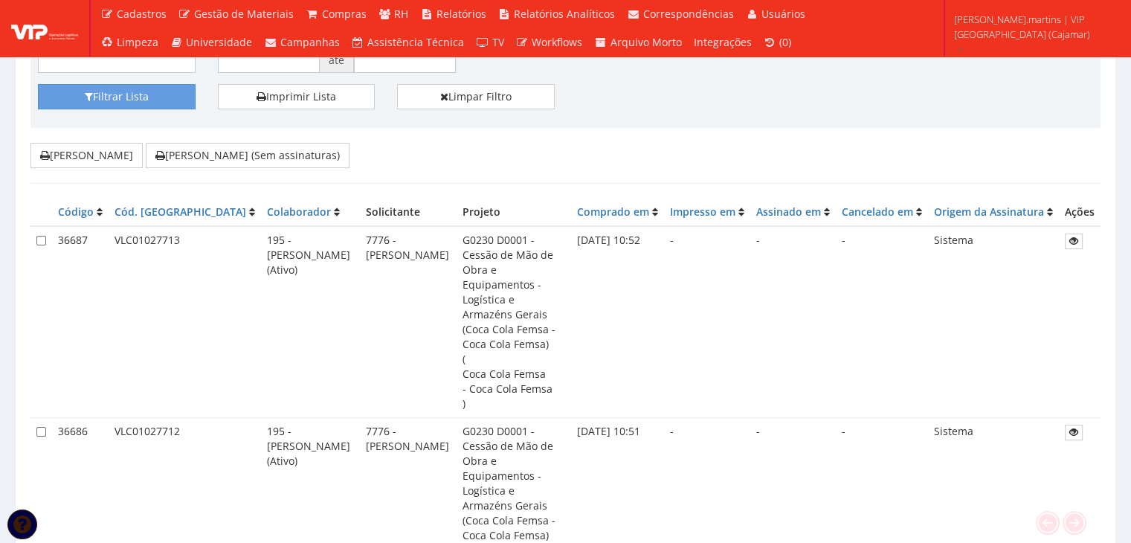
scroll to position [286, 0]
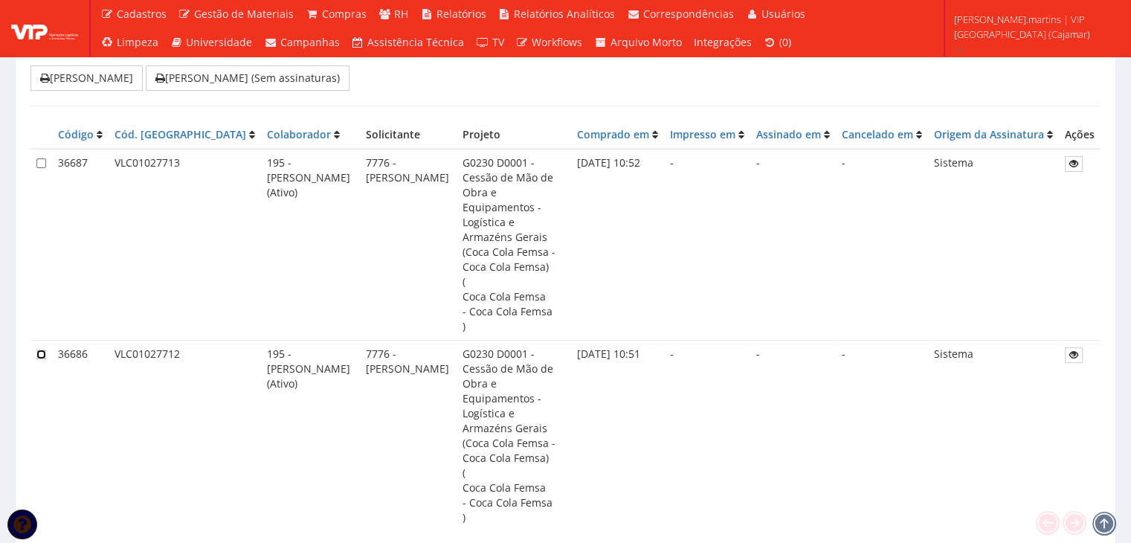
click at [36, 341] on td at bounding box center [41, 436] width 22 height 190
click at [40, 158] on input "checkbox" at bounding box center [41, 163] width 10 height 10
checkbox input "true"
click at [43, 341] on td at bounding box center [41, 436] width 22 height 190
click at [37, 349] on input "checkbox" at bounding box center [41, 354] width 10 height 10
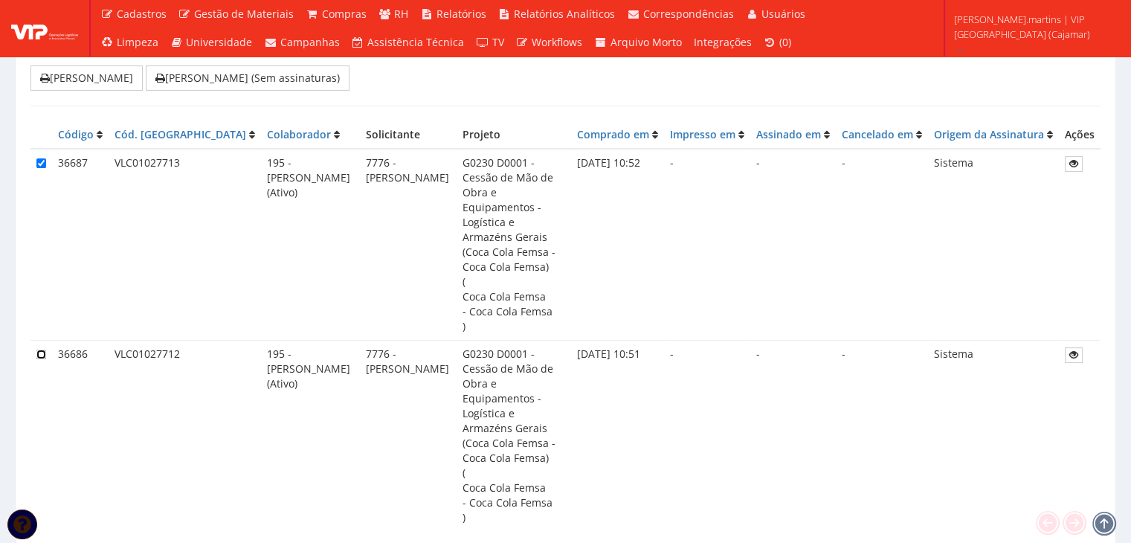
checkbox input "true"
click at [245, 75] on button "[PERSON_NAME] (Sem assinaturas)" at bounding box center [248, 77] width 204 height 25
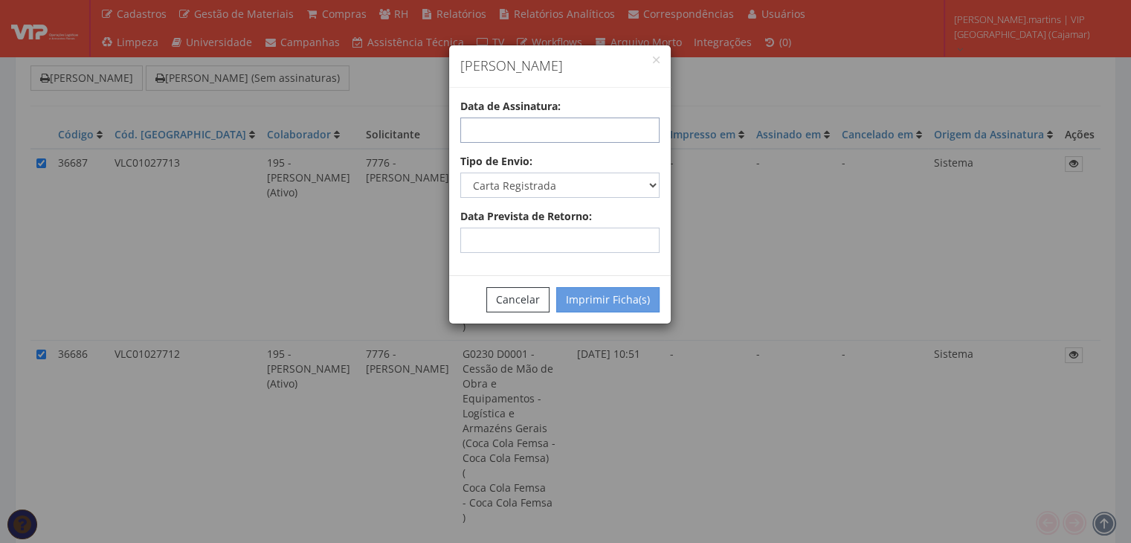
click at [621, 126] on input "text" at bounding box center [559, 129] width 199 height 25
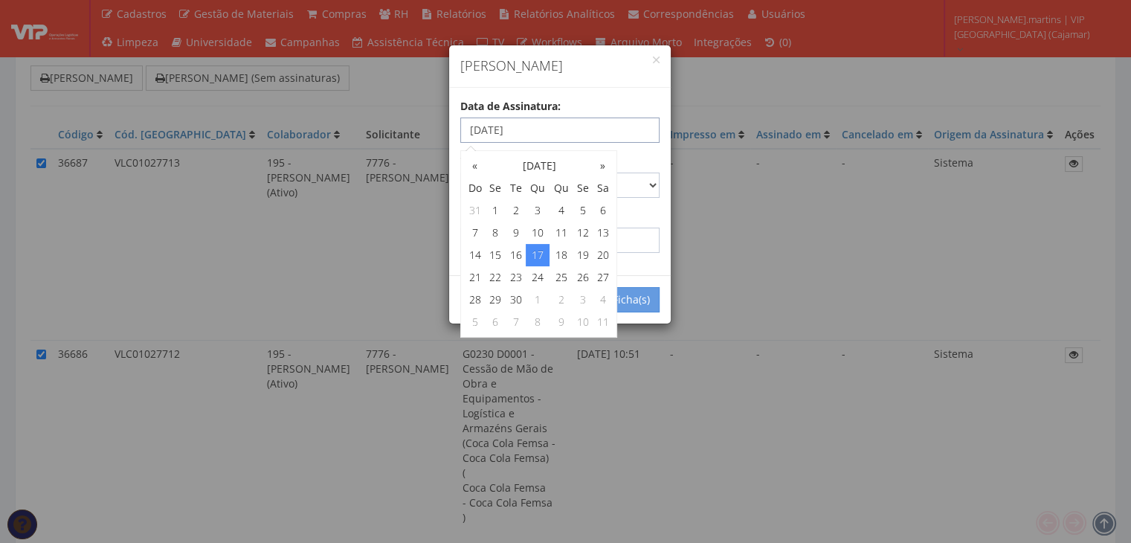
type input "[DATE]"
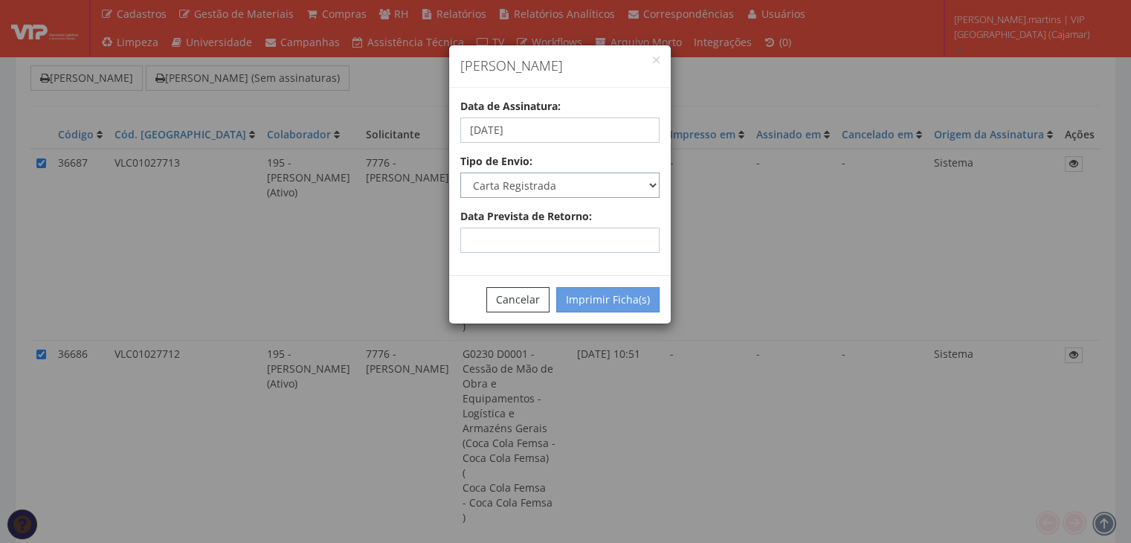
click at [636, 184] on select "Carta Registrada Carta Simples PAC Sedex Sedex 10 Sedex 12 Sedex Hoje E-mail Tr…" at bounding box center [559, 185] width 199 height 25
select select "email"
click at [460, 173] on select "Carta Registrada Carta Simples PAC Sedex Sedex 10 Sedex 12 Sedex Hoje E-mail Tr…" at bounding box center [559, 185] width 199 height 25
click at [599, 304] on button "Imprimir Ficha(s)" at bounding box center [607, 299] width 103 height 25
select select "2"
